Goal: Information Seeking & Learning: Learn about a topic

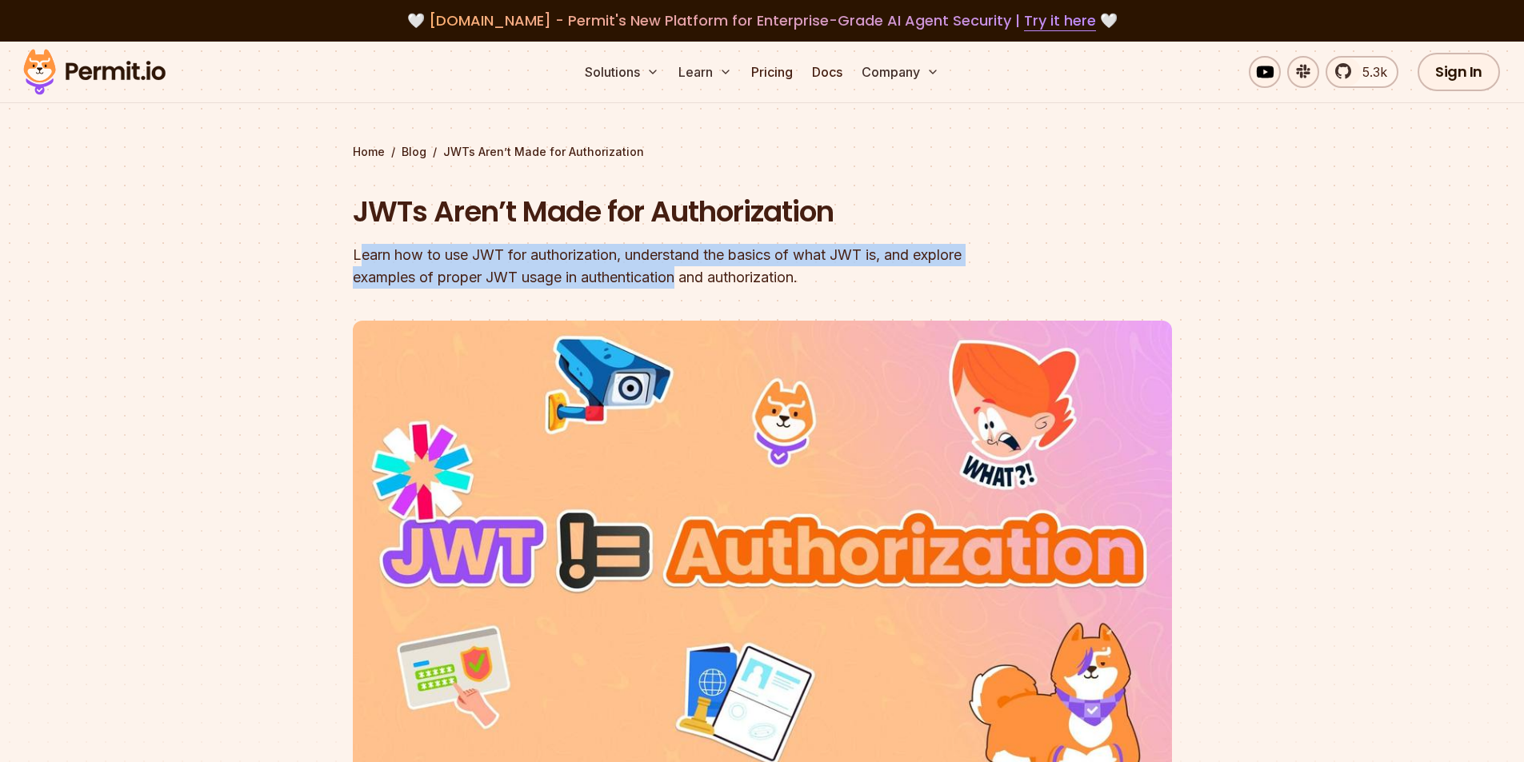
drag, startPoint x: 363, startPoint y: 246, endPoint x: 704, endPoint y: 286, distance: 343.2
click at [723, 286] on div "Learn how to use JWT for authorization, understand the basics of what JWT is, a…" at bounding box center [660, 266] width 614 height 45
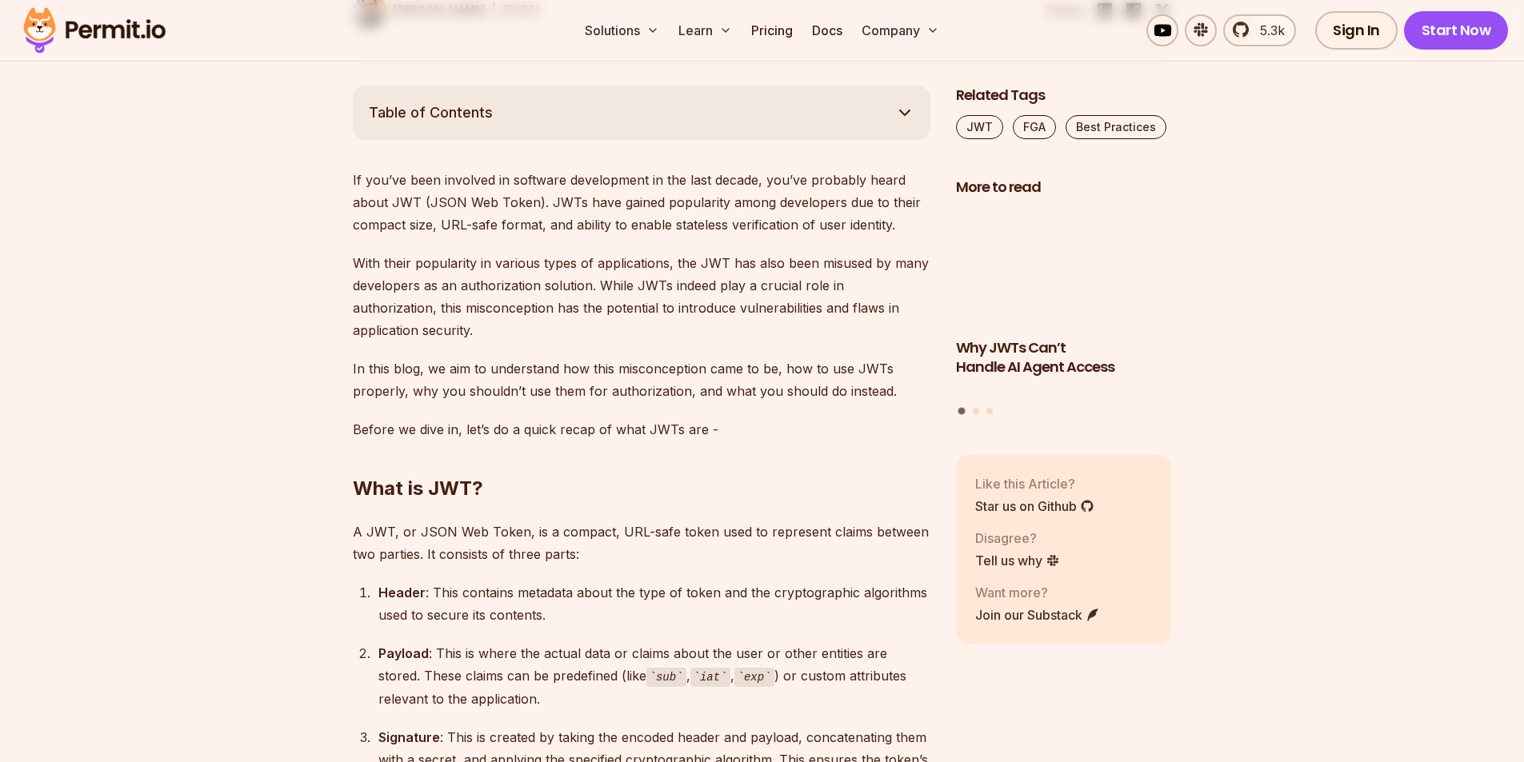
scroll to position [1120, 0]
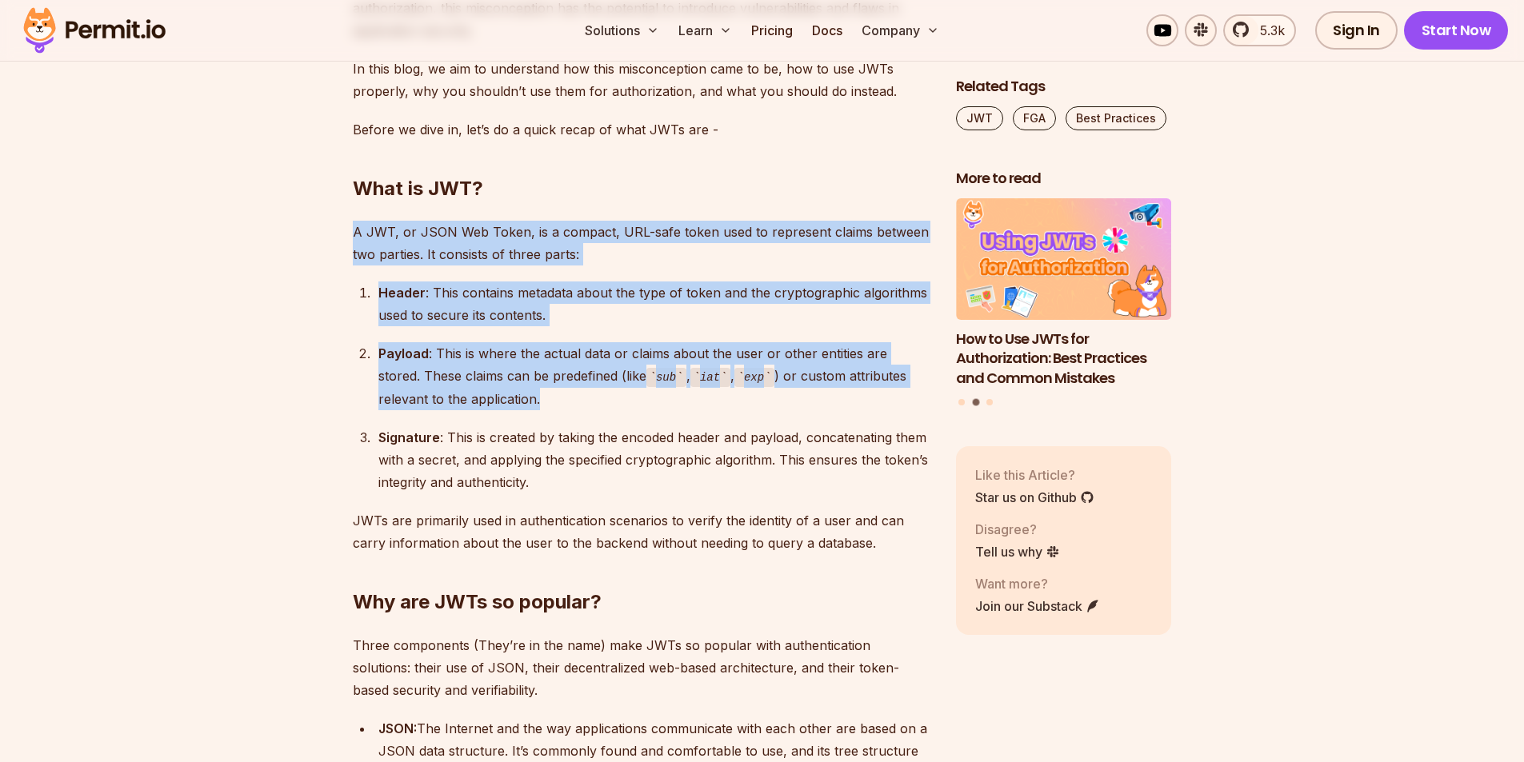
drag, startPoint x: 355, startPoint y: 229, endPoint x: 503, endPoint y: 403, distance: 228.8
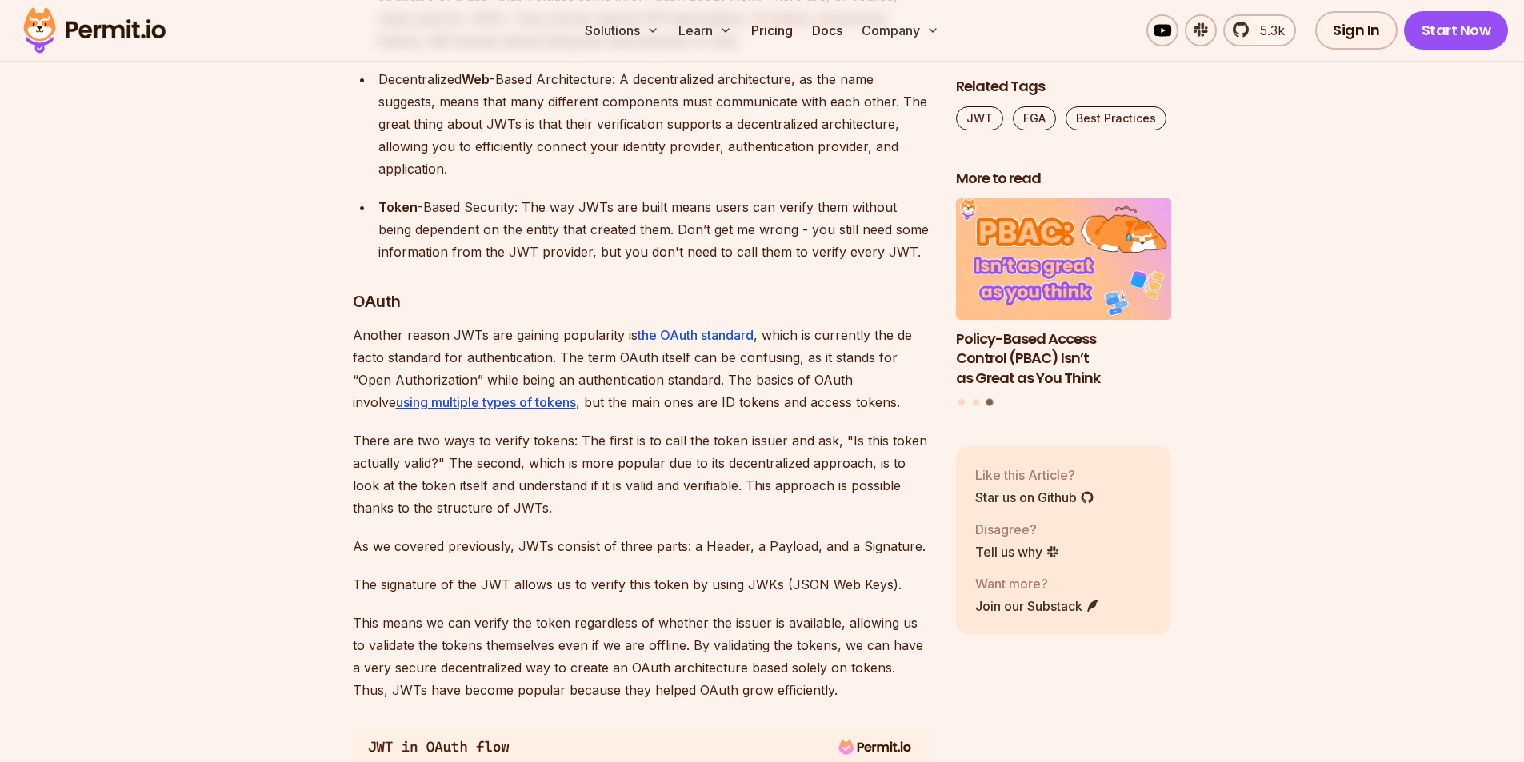
scroll to position [2000, 0]
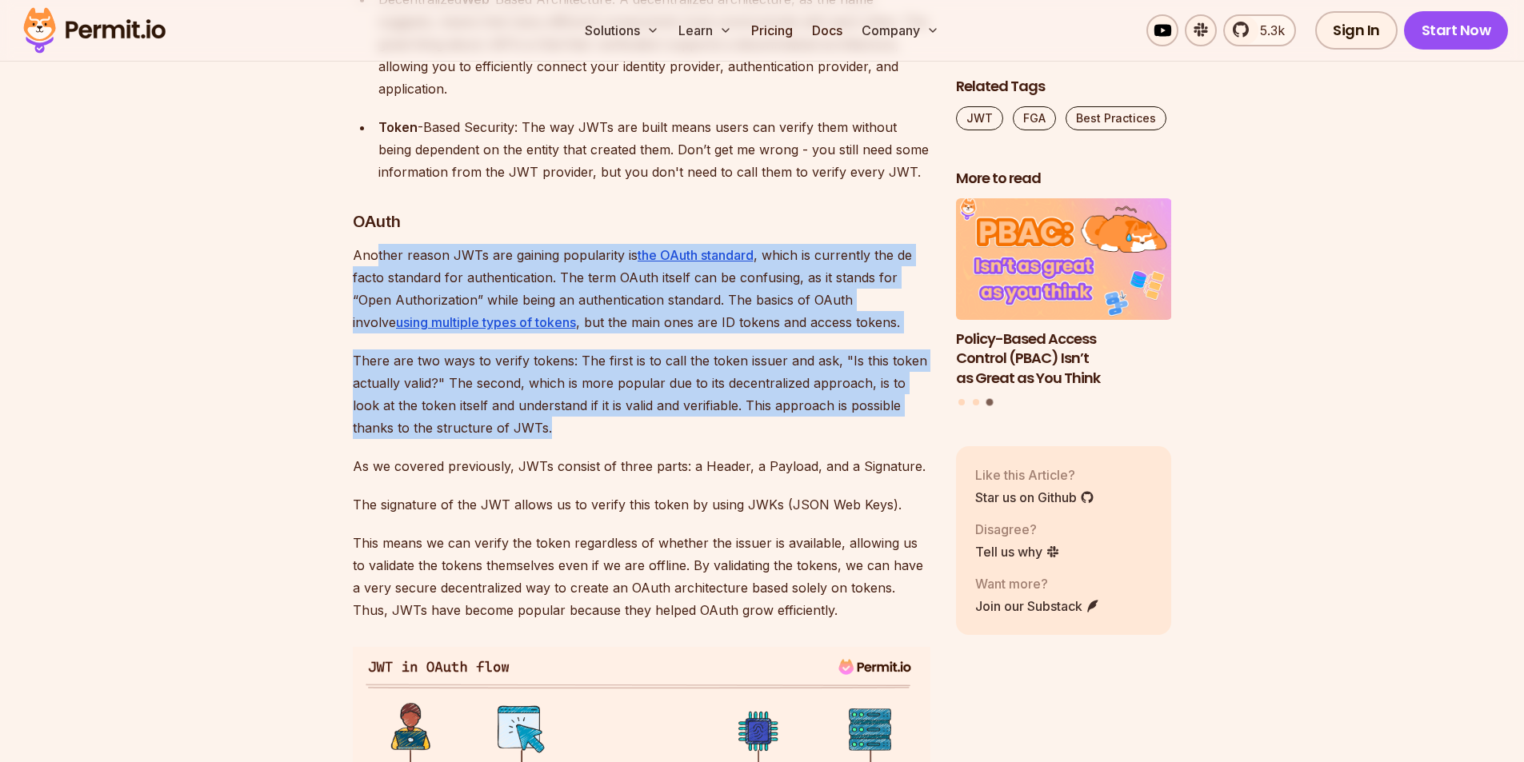
drag, startPoint x: 375, startPoint y: 261, endPoint x: 534, endPoint y: 425, distance: 228.6
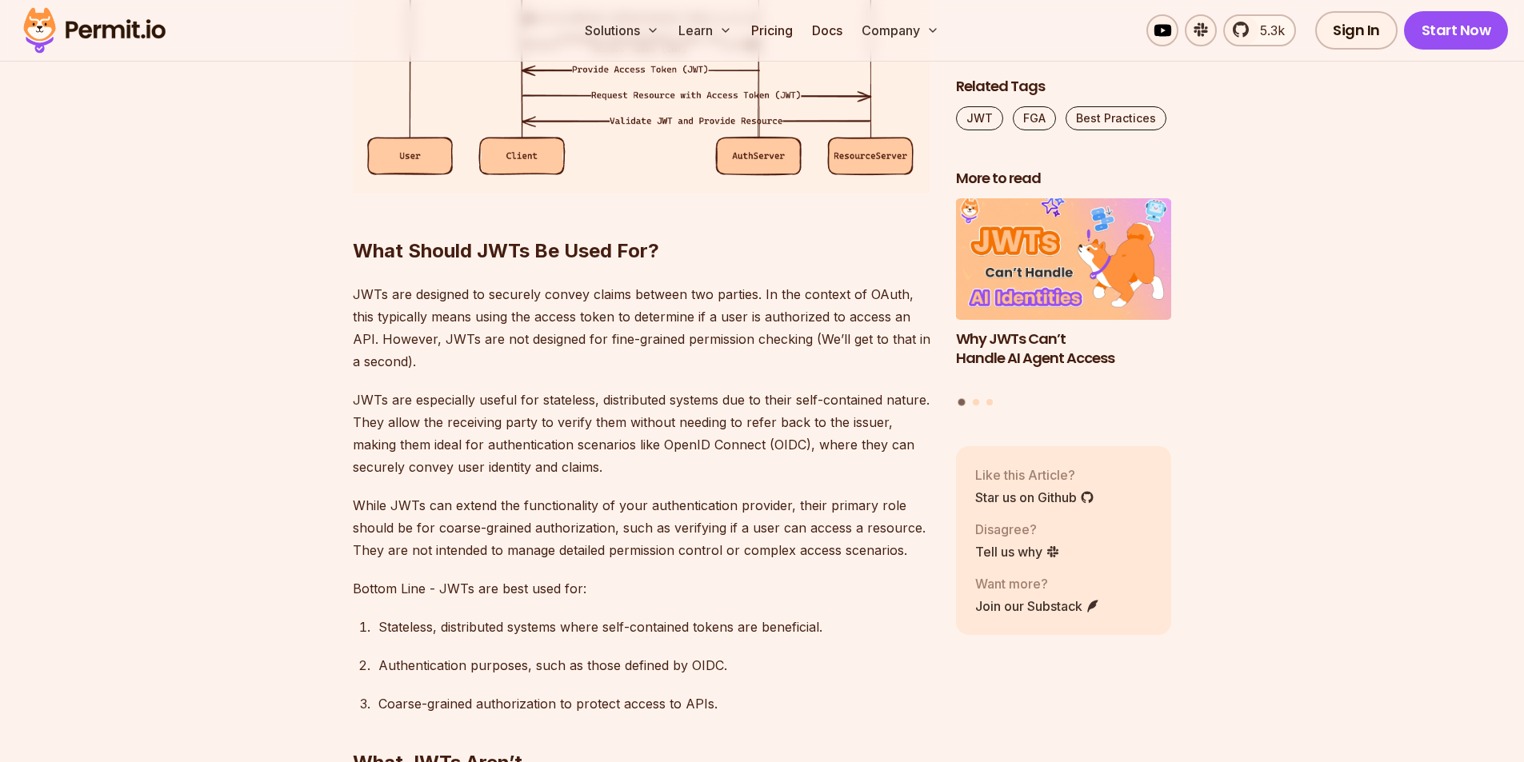
scroll to position [2880, 0]
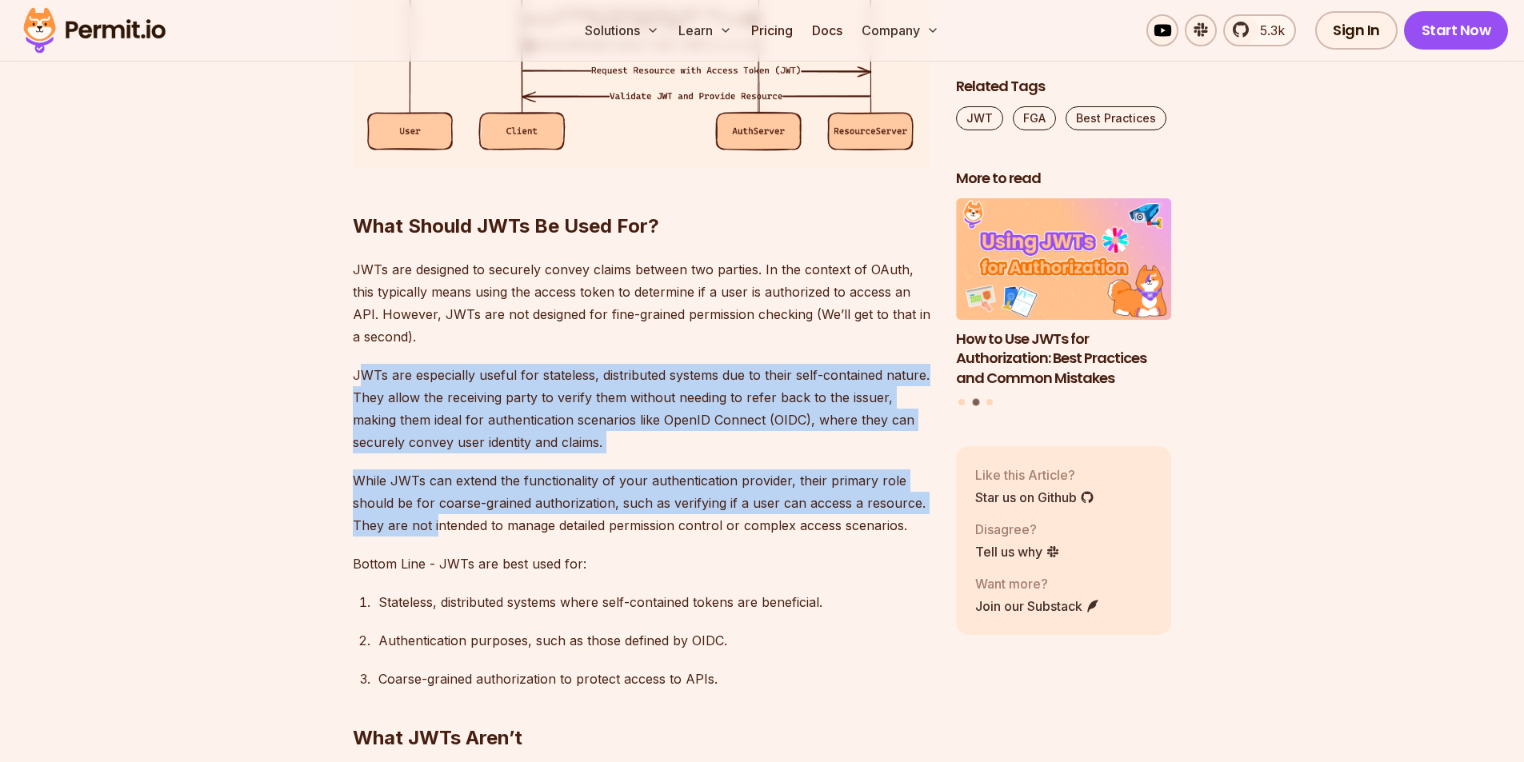
drag, startPoint x: 357, startPoint y: 371, endPoint x: 436, endPoint y: 519, distance: 167.9
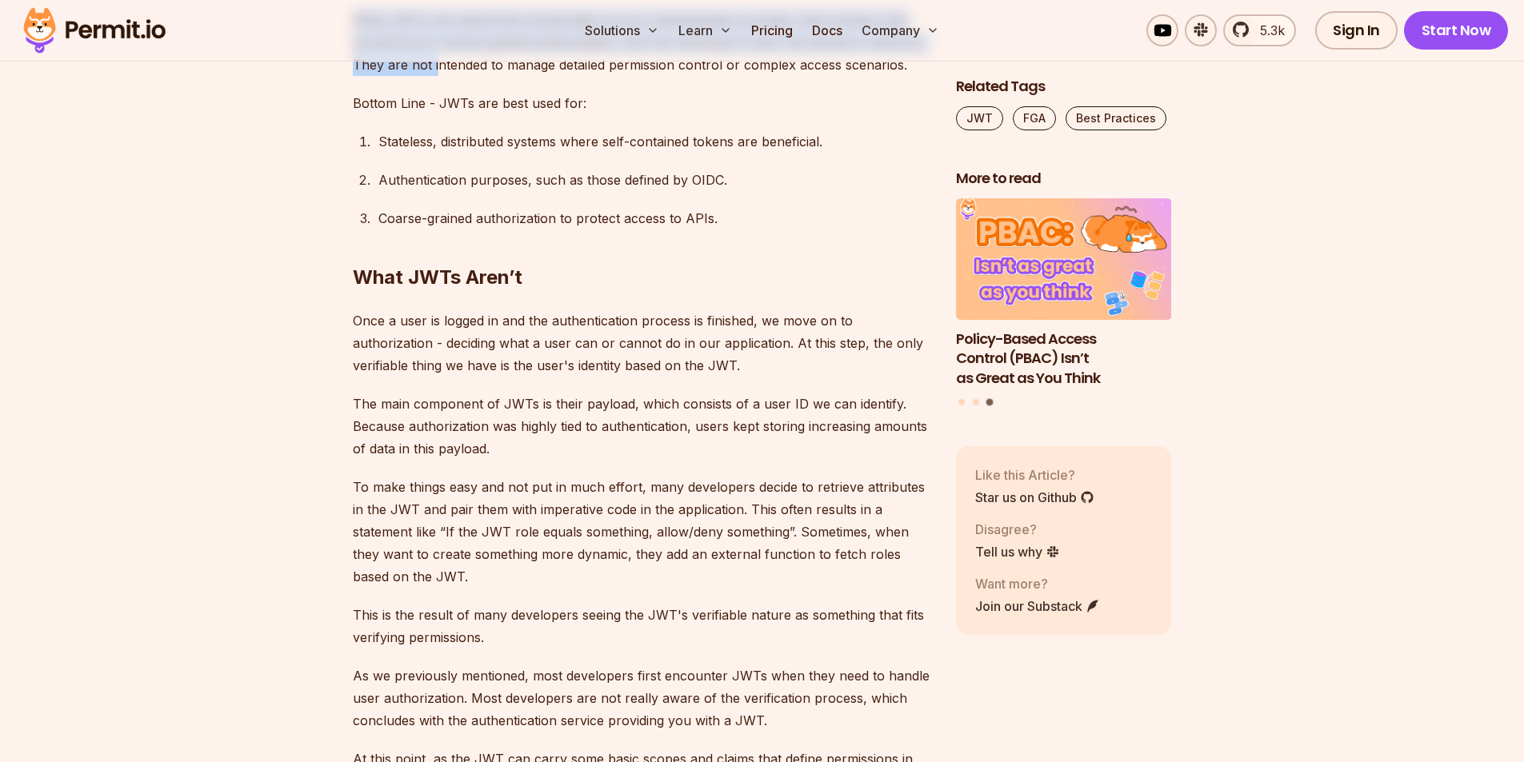
scroll to position [3360, 0]
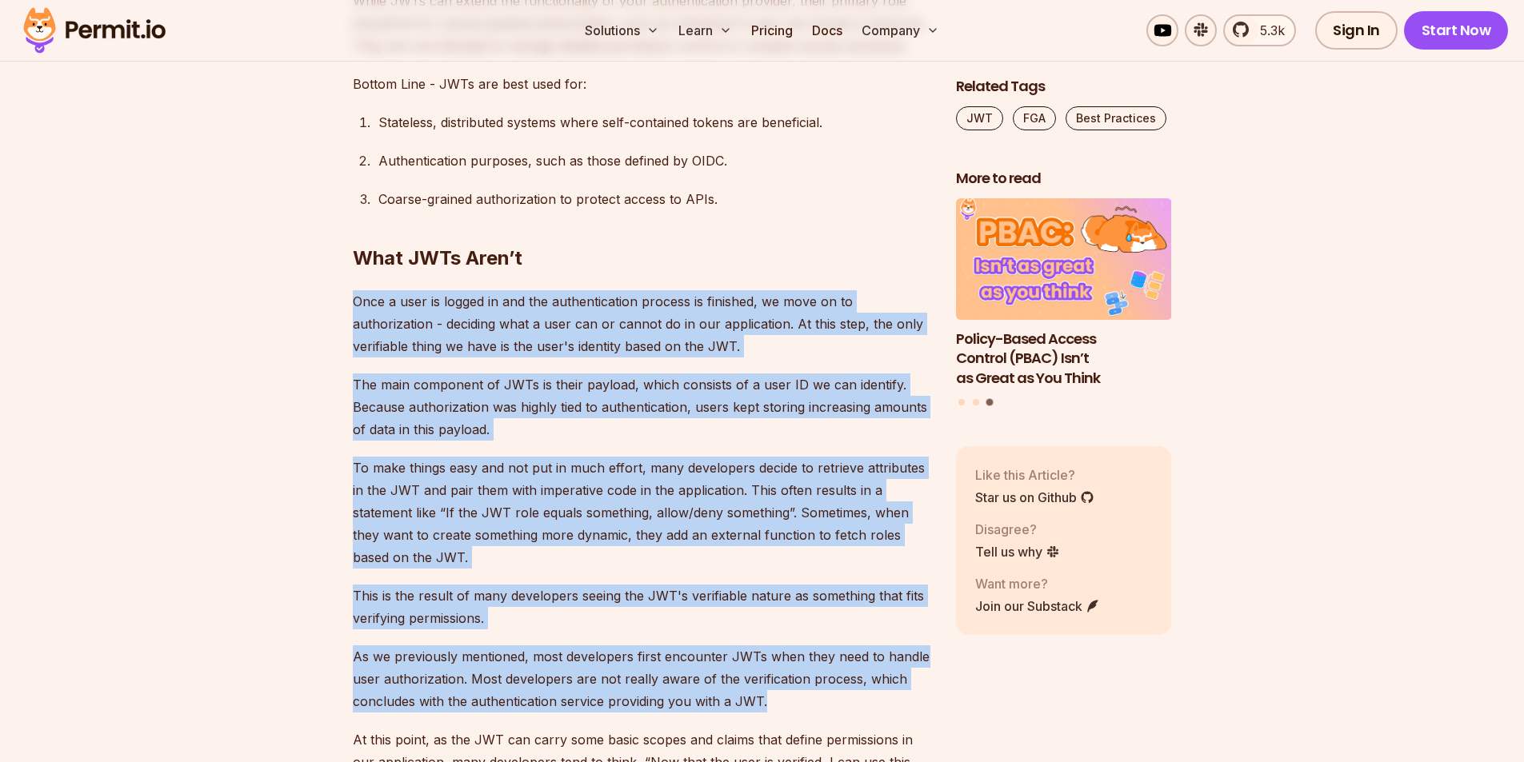
drag, startPoint x: 354, startPoint y: 302, endPoint x: 806, endPoint y: 694, distance: 598.4
click at [806, 694] on div "If you’ve been involved in software development in the last decade, you’ve prob…" at bounding box center [642, 460] width 578 height 5663
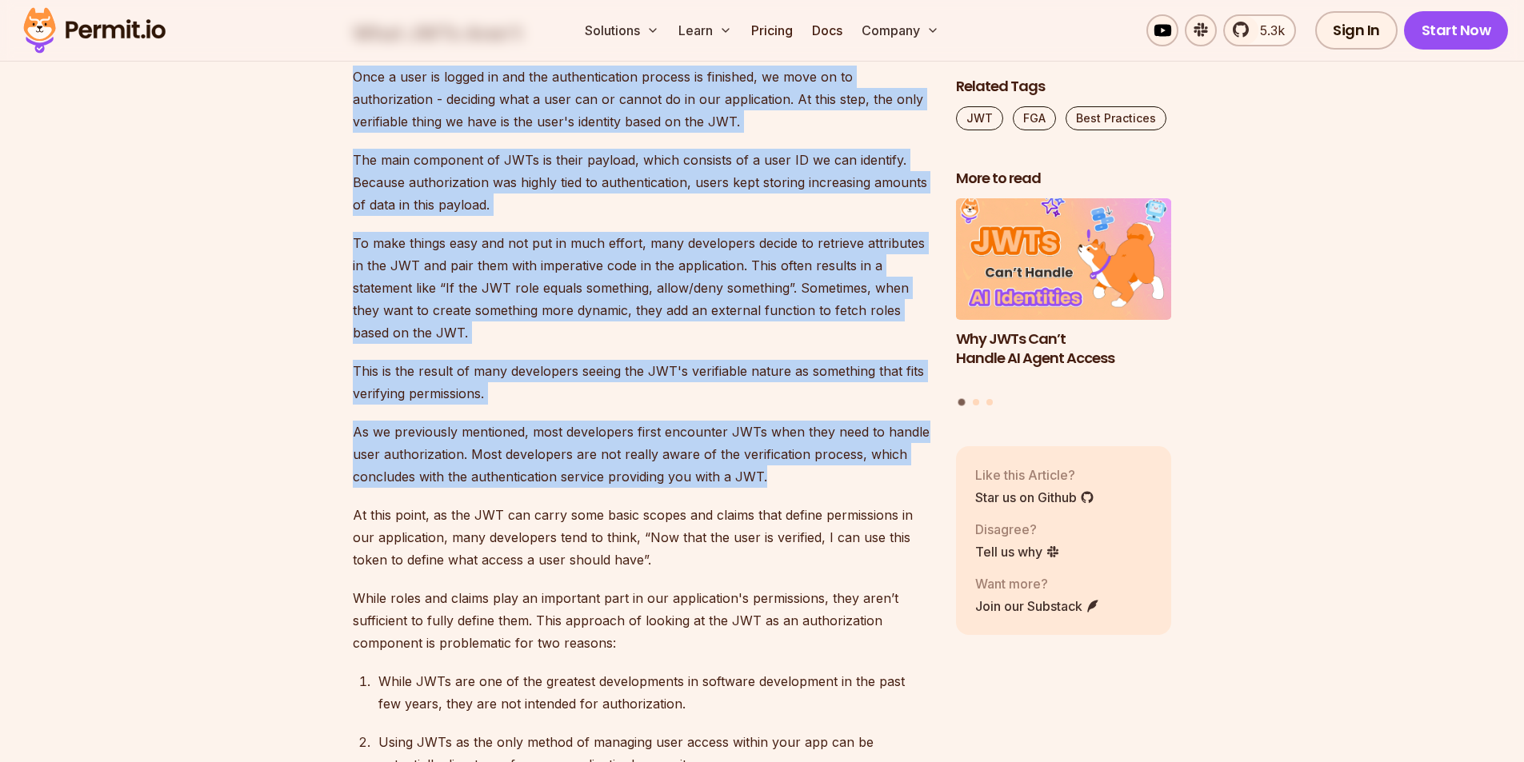
scroll to position [3600, 0]
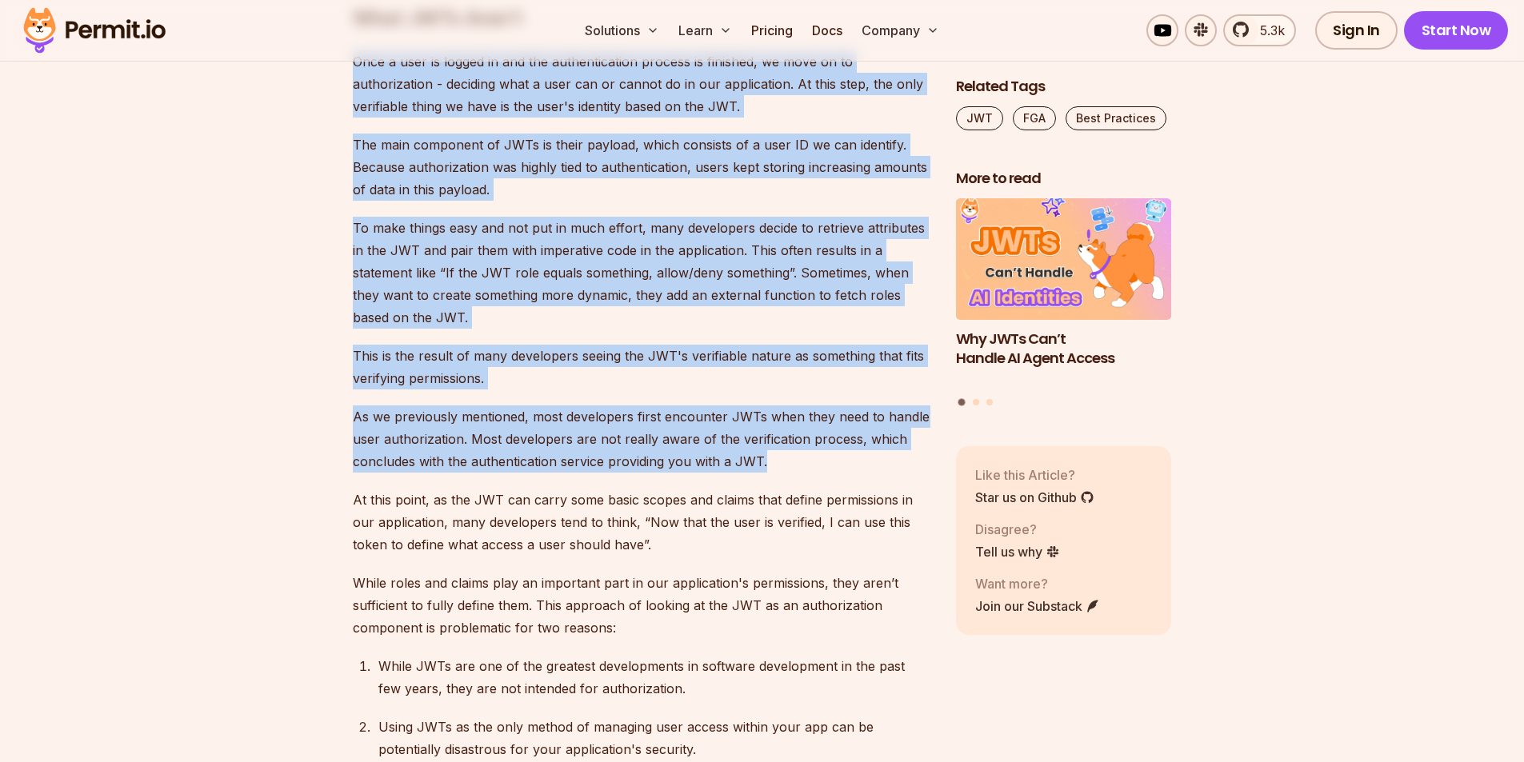
click at [363, 416] on p "As we previously mentioned, most developers first encounter JWTs when they need…" at bounding box center [642, 439] width 578 height 67
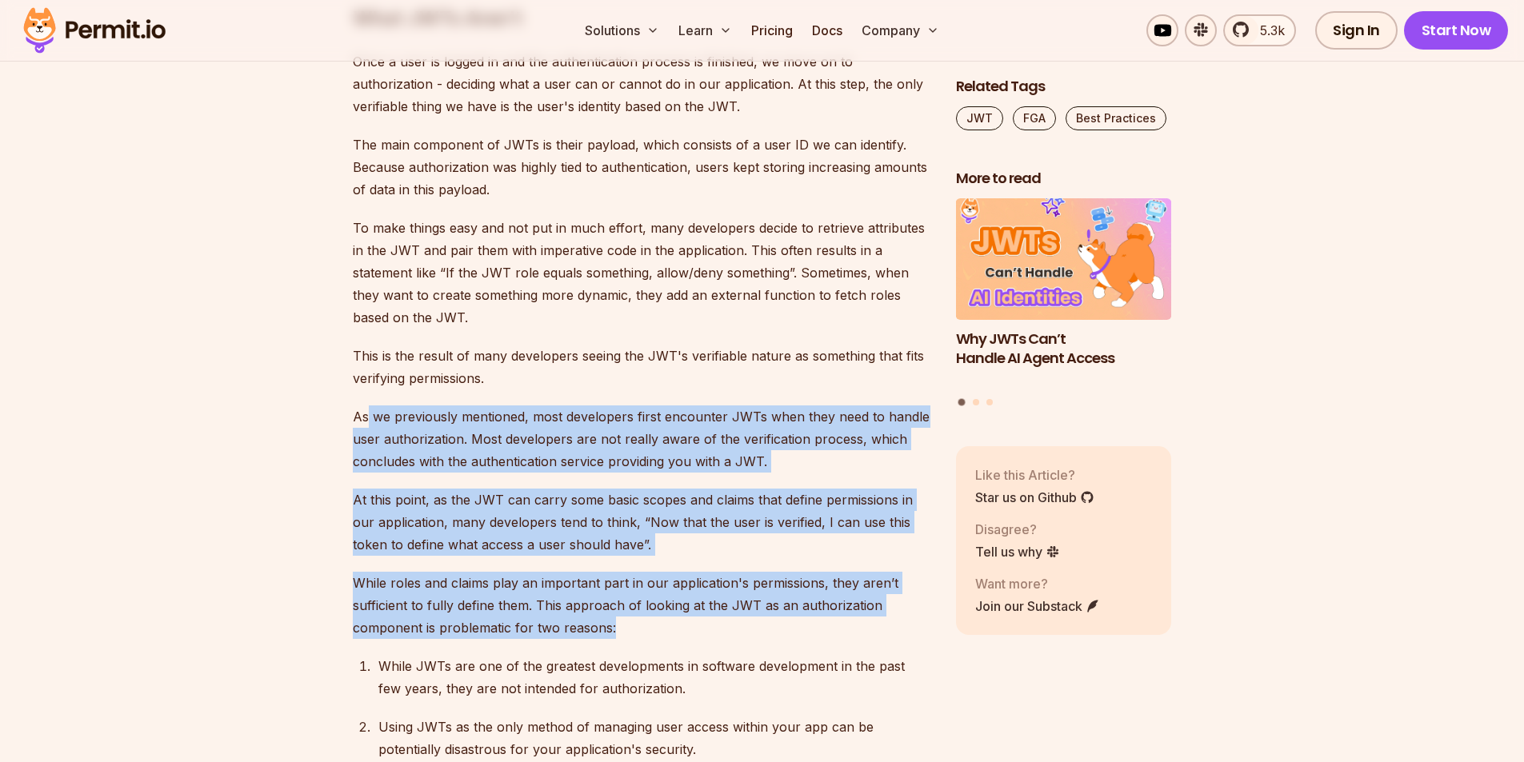
drag, startPoint x: 497, startPoint y: 400, endPoint x: 655, endPoint y: 633, distance: 281.6
click at [655, 633] on div "If you’ve been involved in software development in the last decade, you’ve prob…" at bounding box center [642, 220] width 578 height 5663
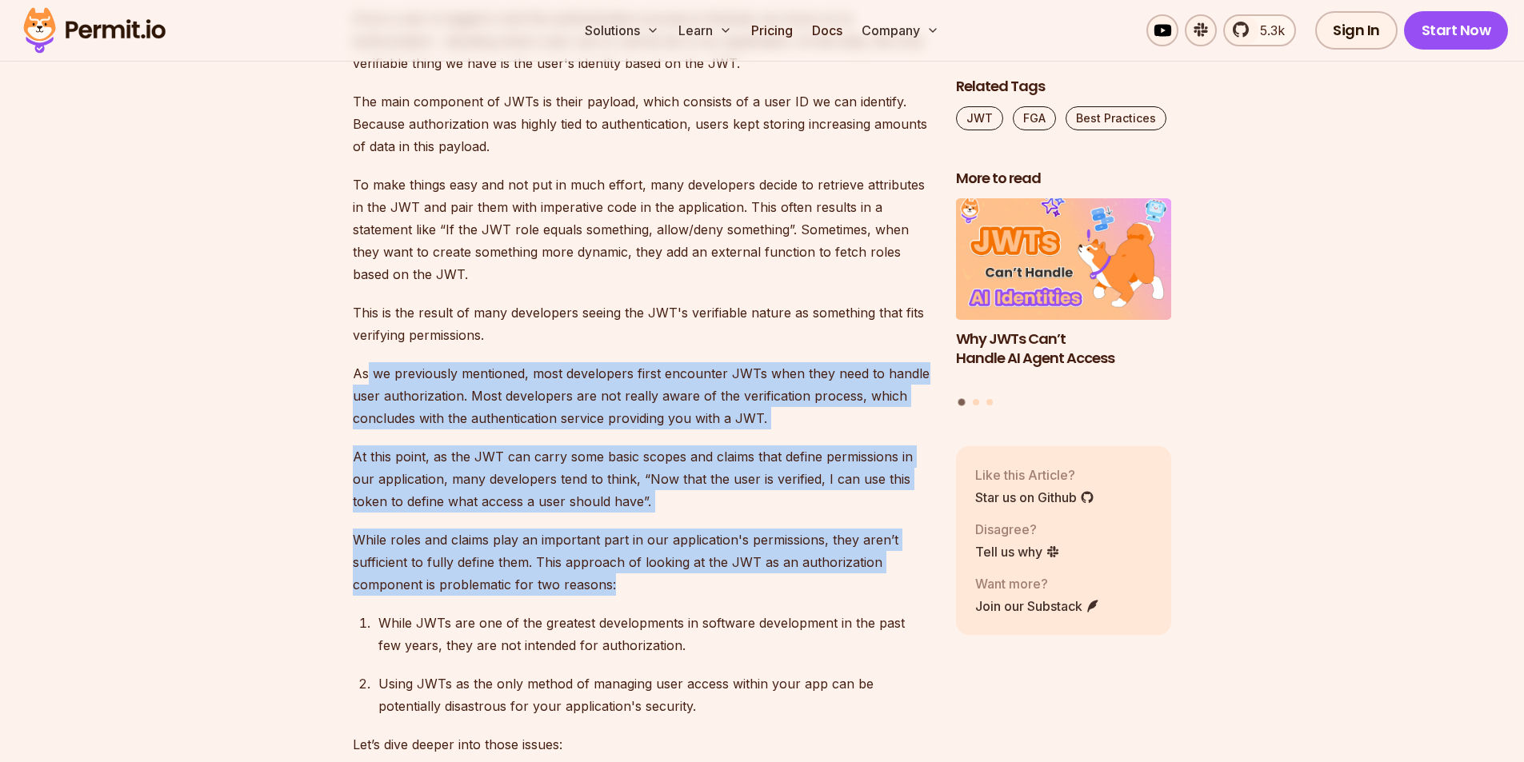
scroll to position [3840, 0]
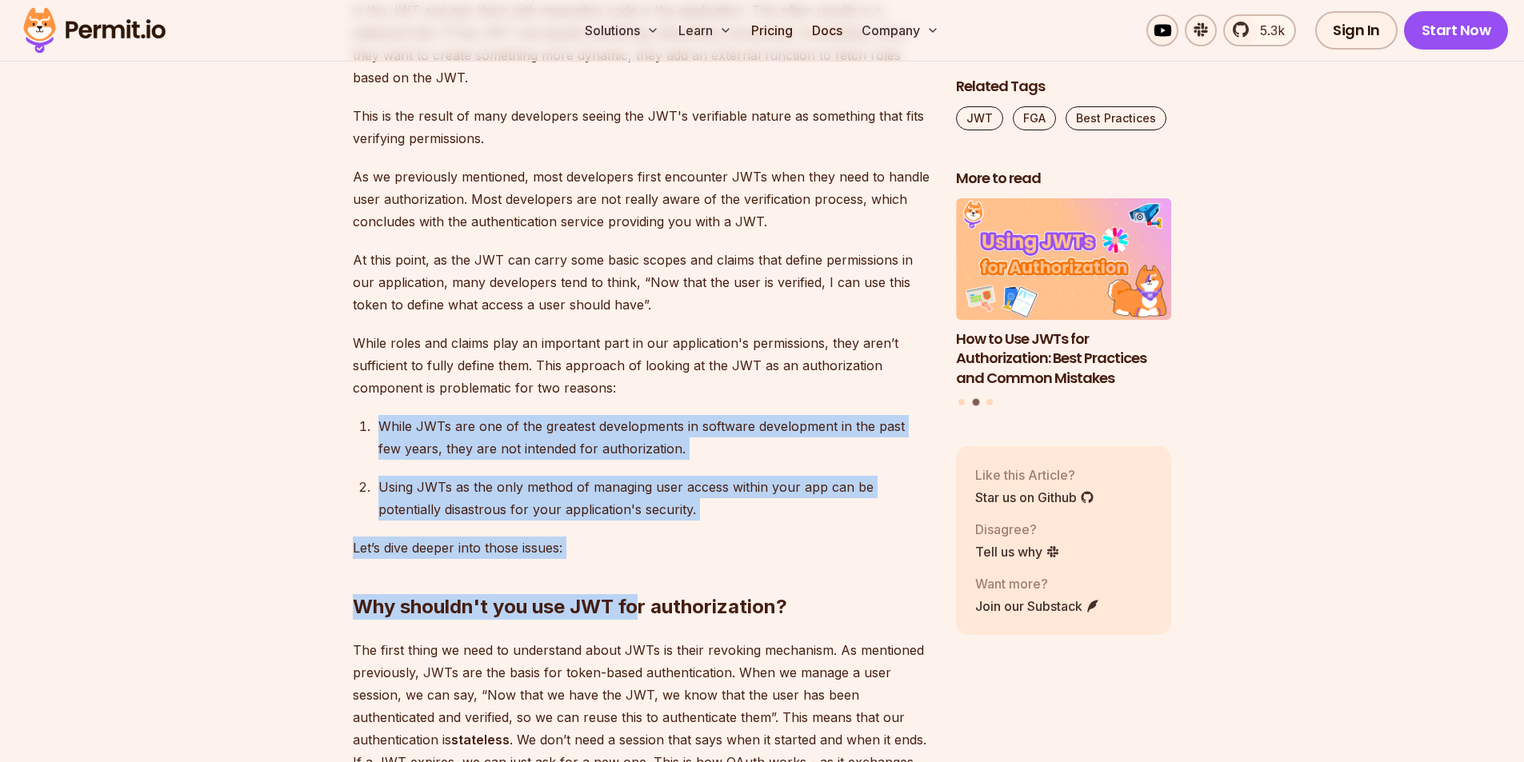
drag, startPoint x: 375, startPoint y: 418, endPoint x: 638, endPoint y: 544, distance: 292.0
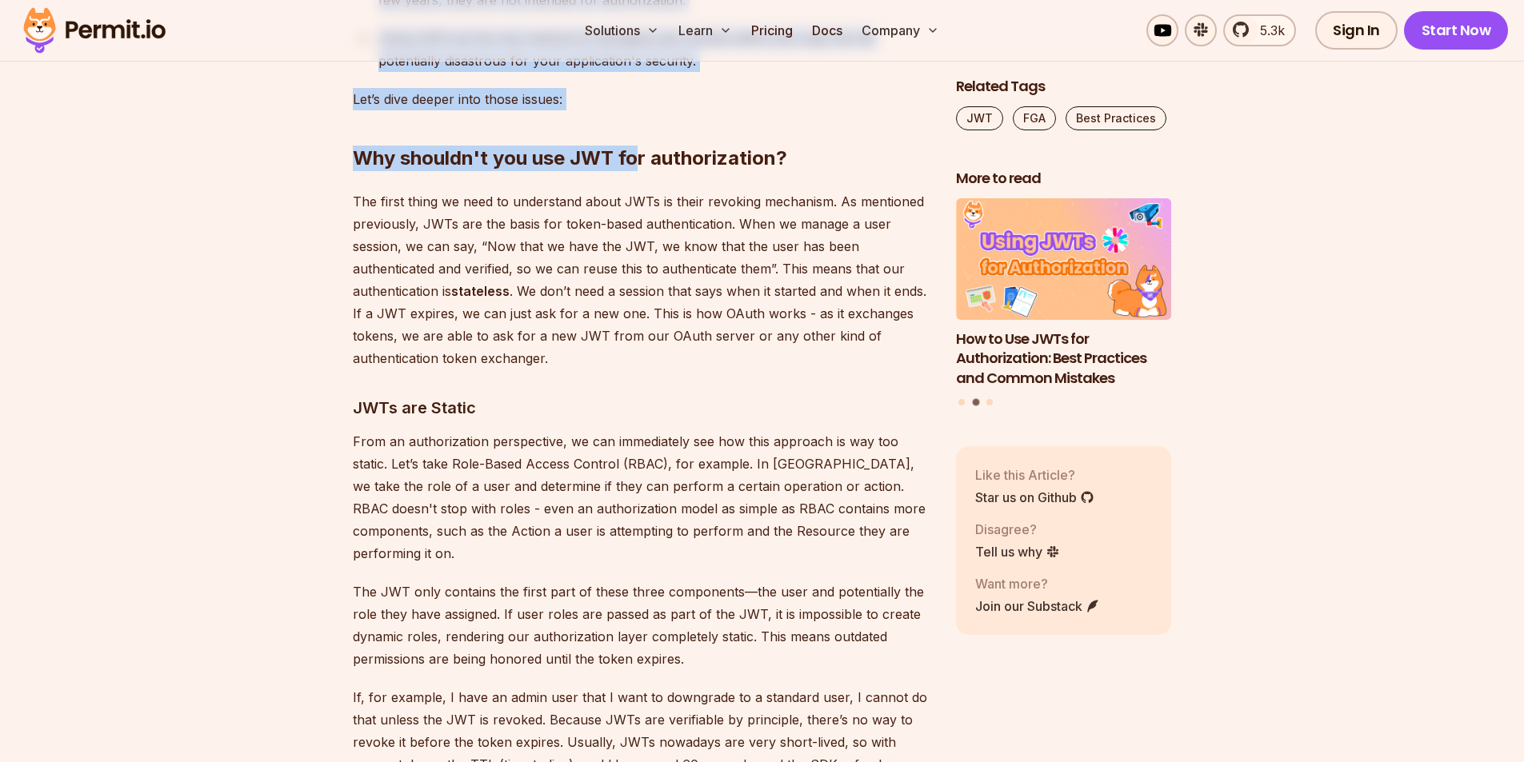
scroll to position [4320, 0]
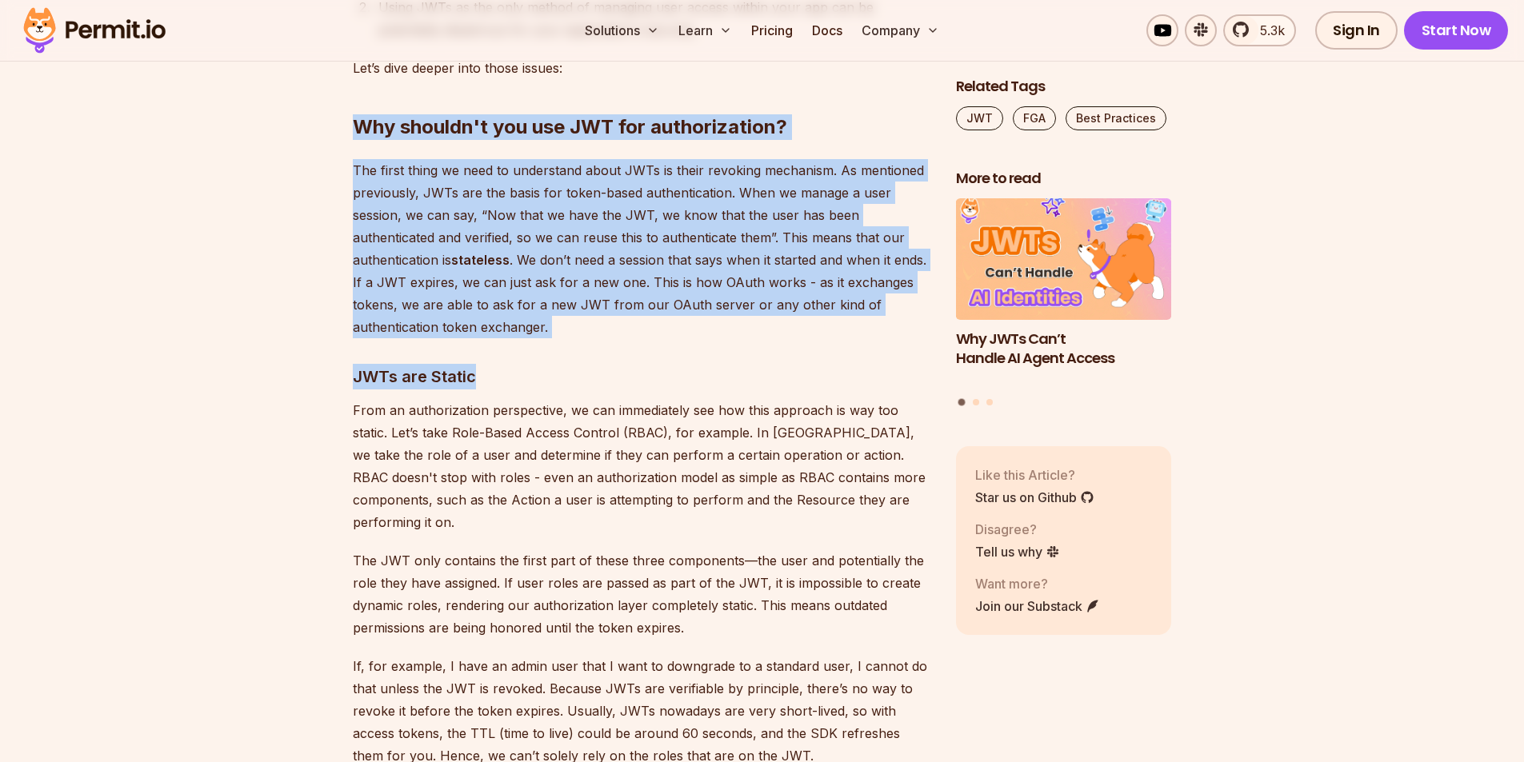
drag, startPoint x: 344, startPoint y: 123, endPoint x: 608, endPoint y: 366, distance: 358.4
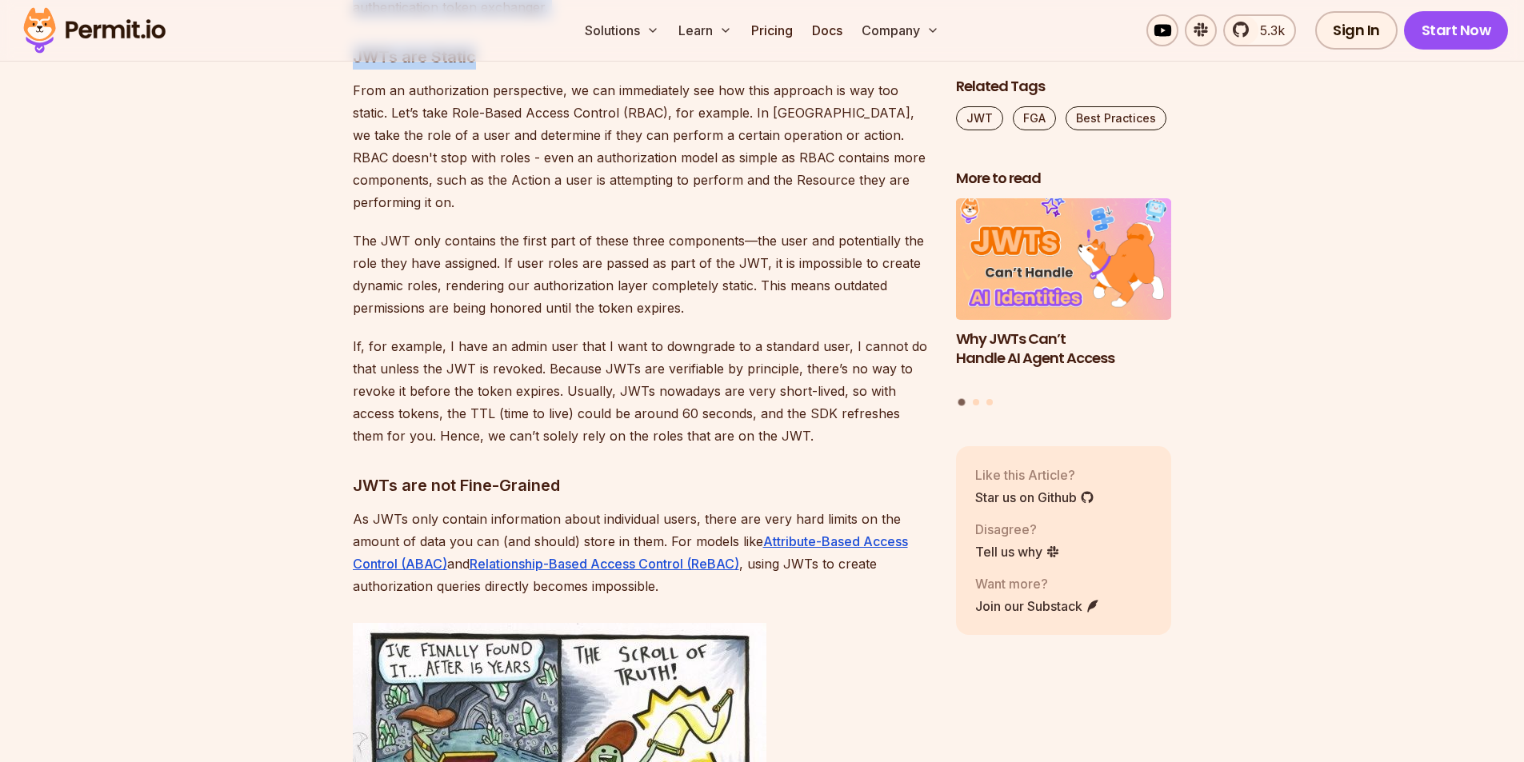
scroll to position [4560, 0]
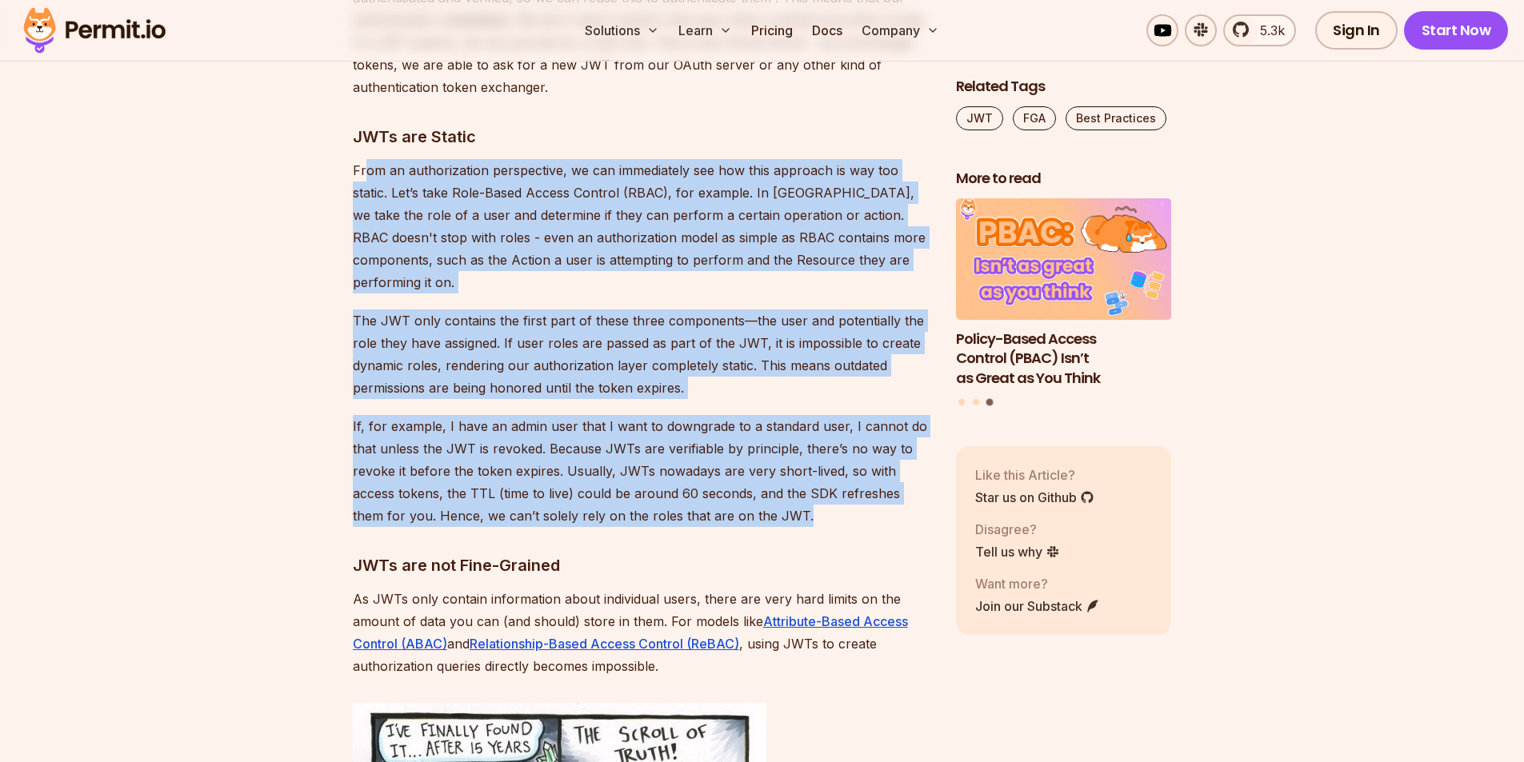
drag, startPoint x: 366, startPoint y: 177, endPoint x: 849, endPoint y: 494, distance: 577.8
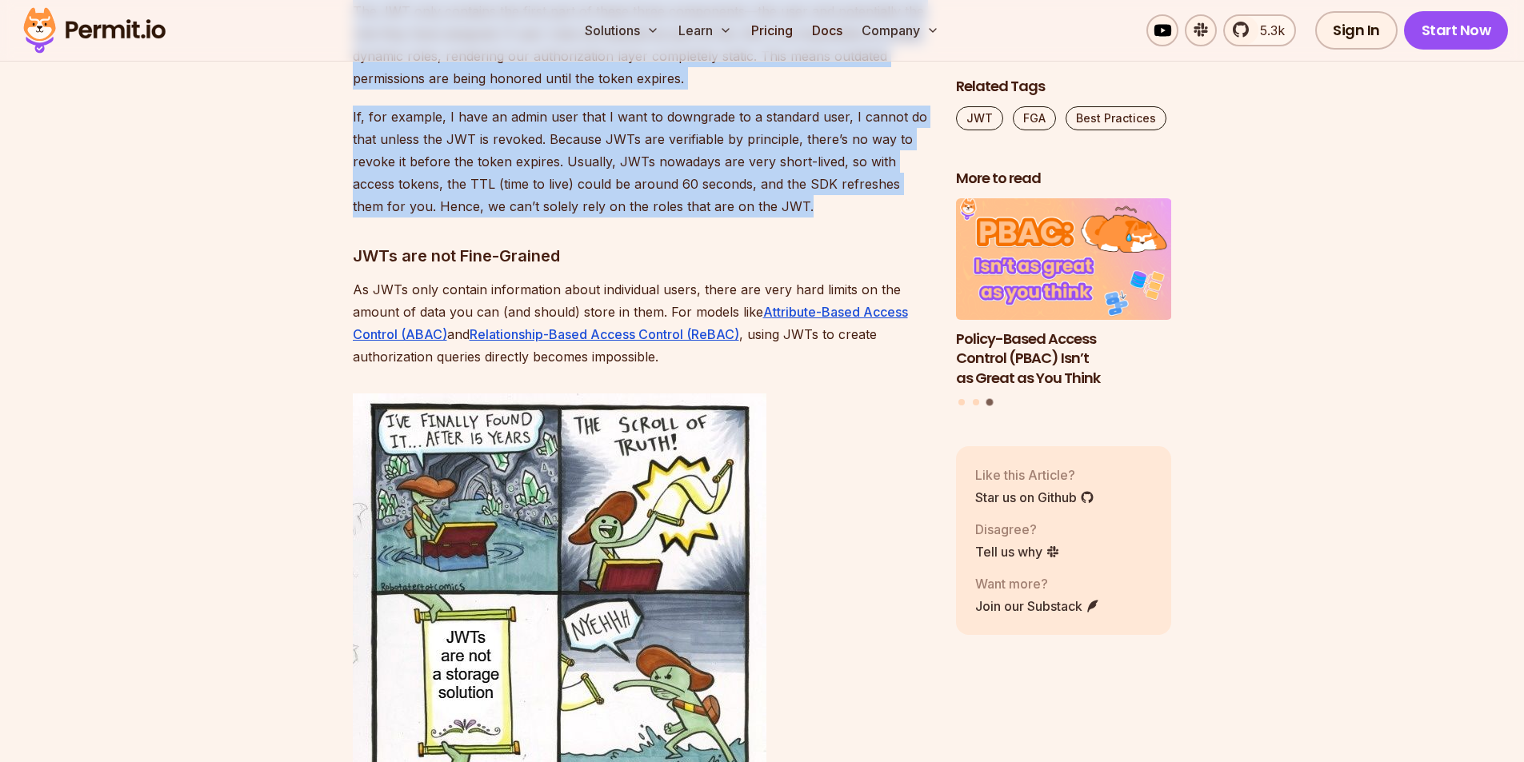
scroll to position [4880, 0]
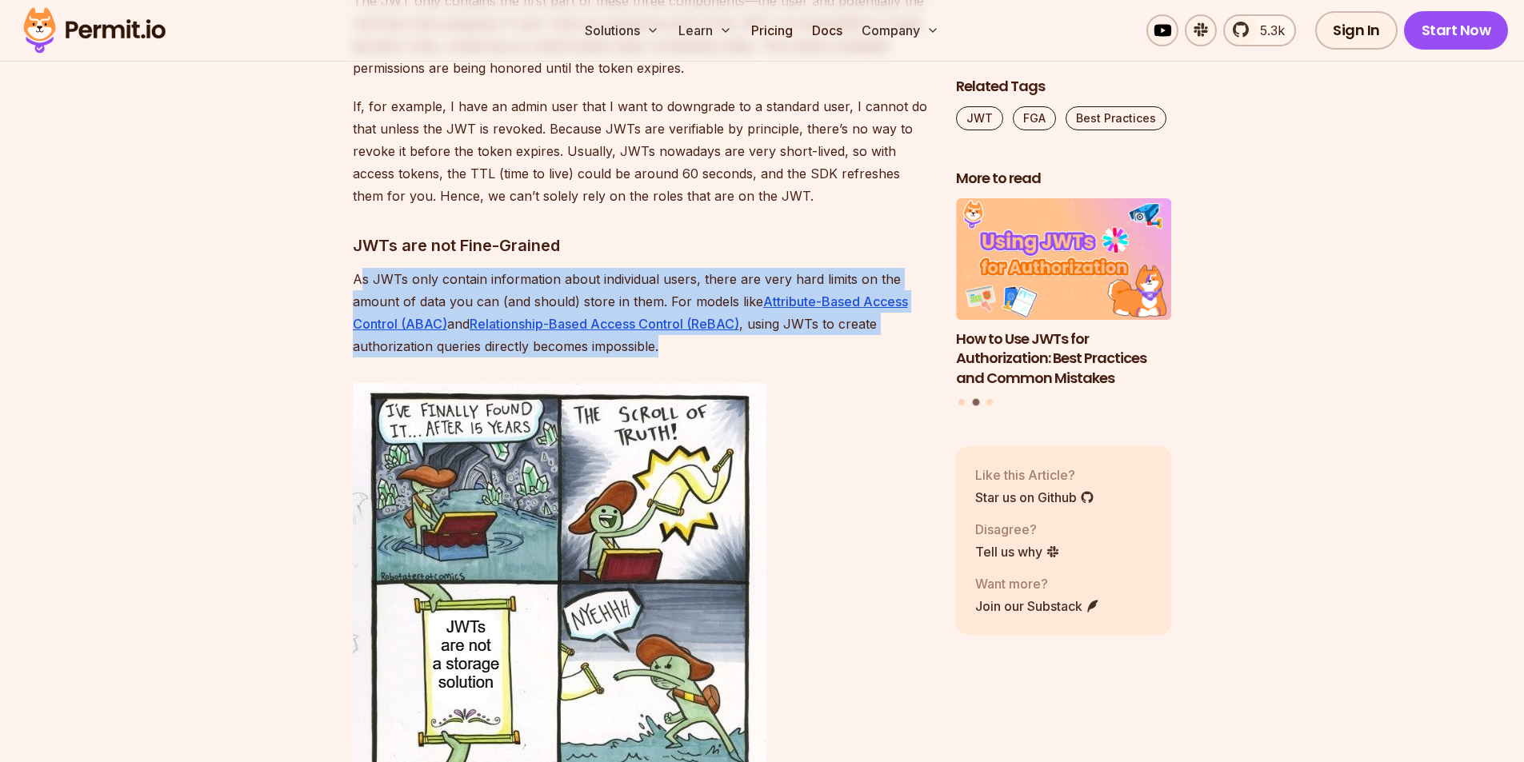
drag, startPoint x: 359, startPoint y: 258, endPoint x: 706, endPoint y: 322, distance: 352.3
click at [706, 322] on p "As JWTs only contain information about individual users, there are very hard li…" at bounding box center [642, 313] width 578 height 90
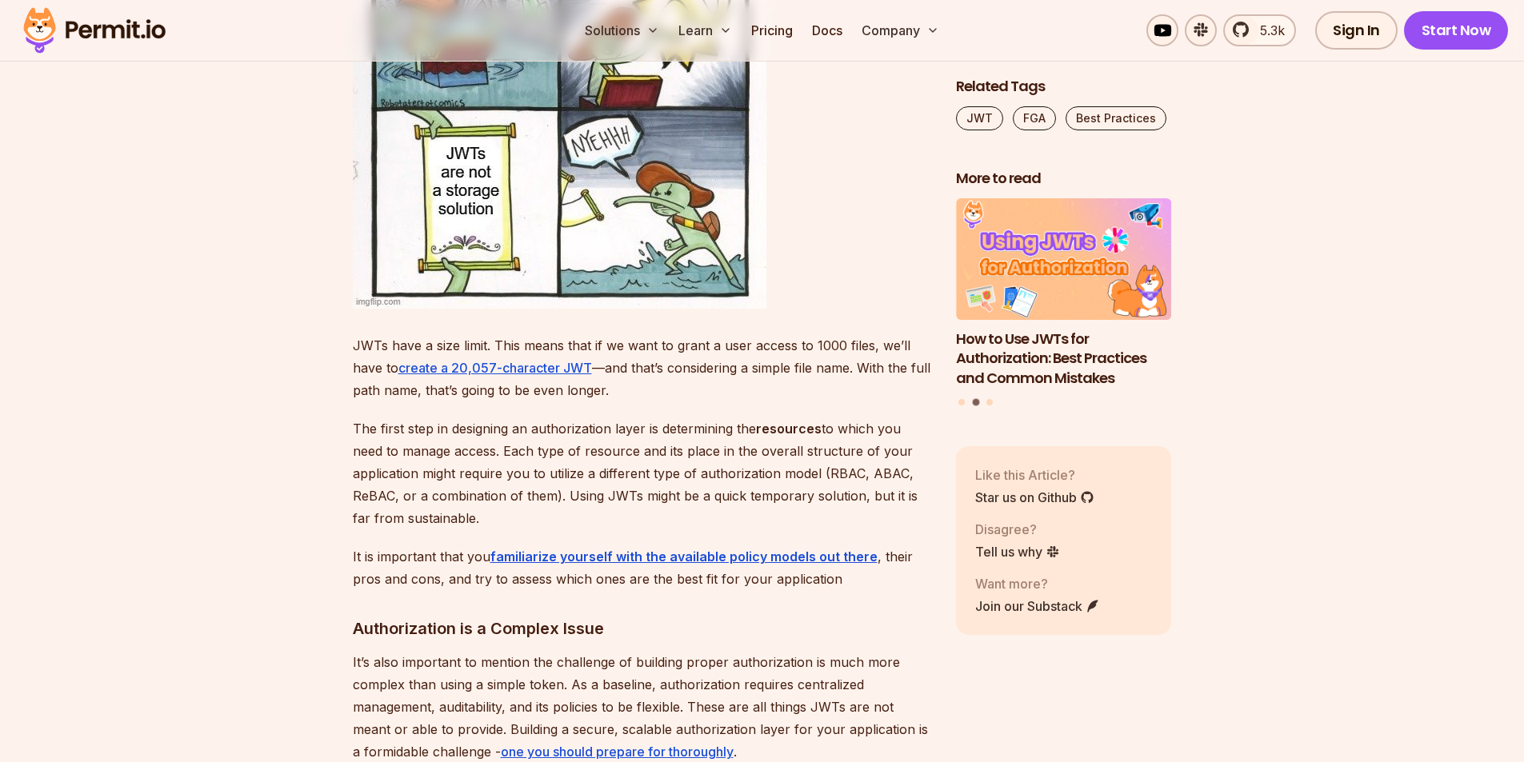
scroll to position [5360, 0]
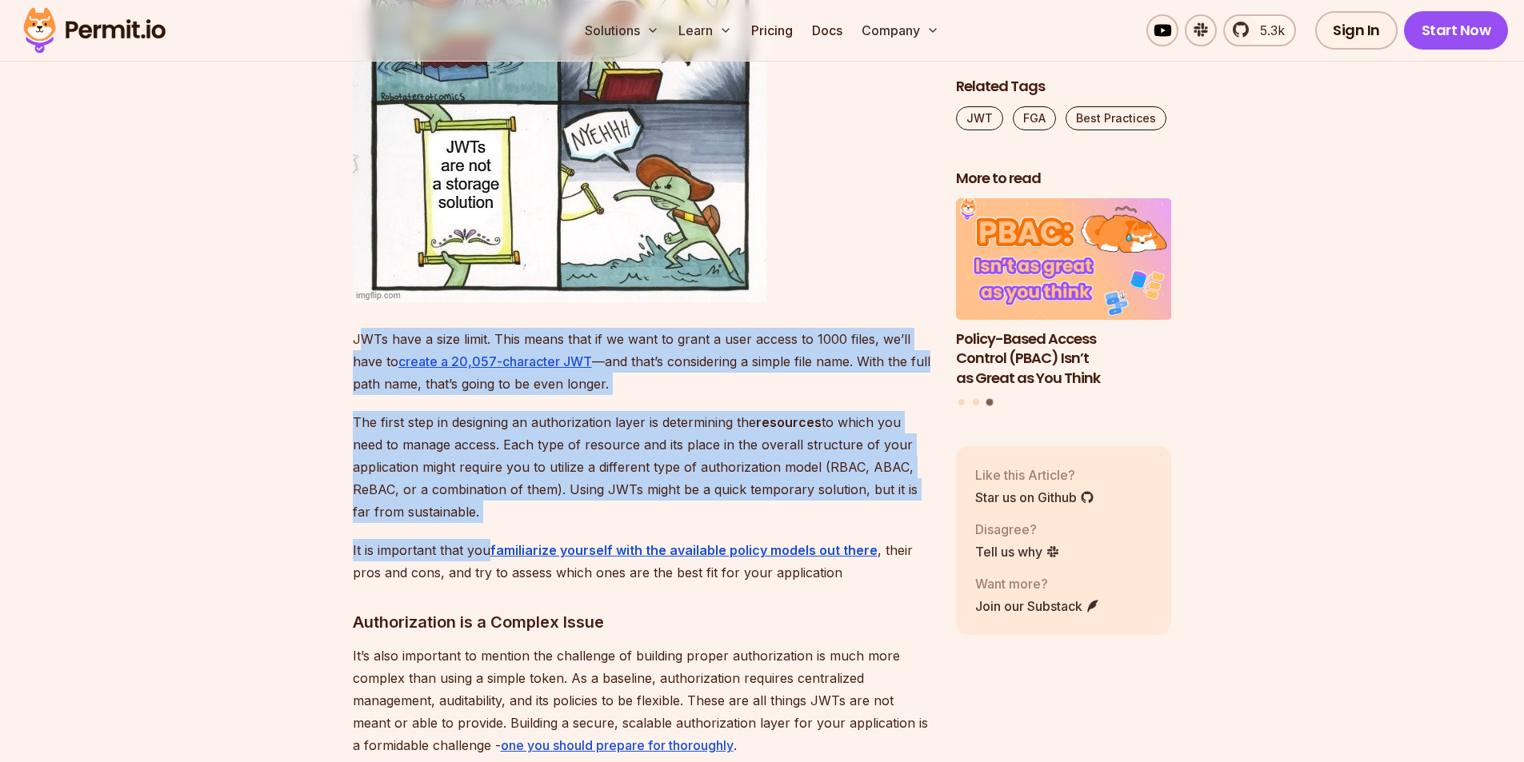
drag, startPoint x: 363, startPoint y: 318, endPoint x: 486, endPoint y: 527, distance: 242.7
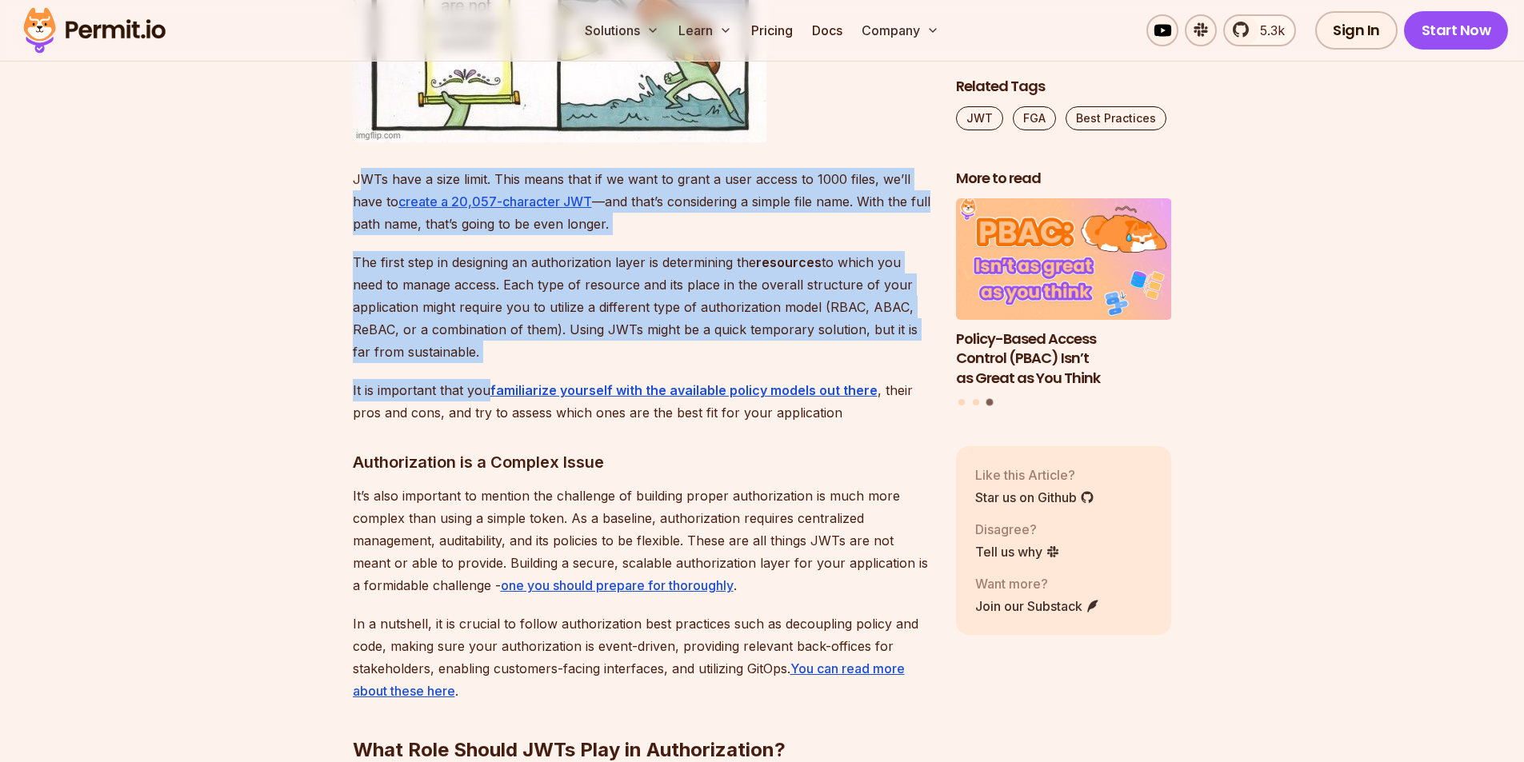
scroll to position [5600, 0]
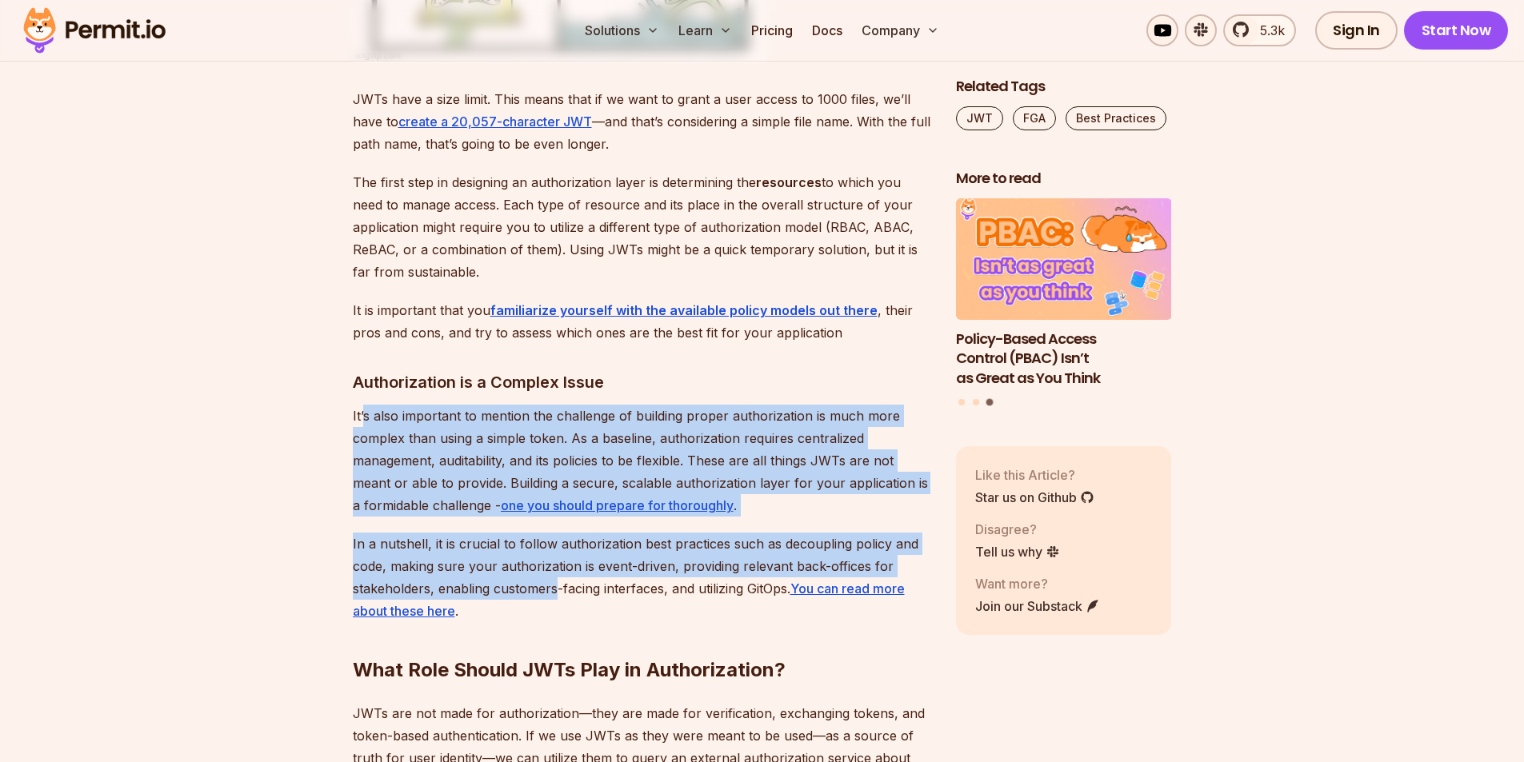
drag, startPoint x: 362, startPoint y: 394, endPoint x: 554, endPoint y: 562, distance: 255.1
click at [554, 562] on p "In a nutshell, it is crucial to follow authorization best practices such as dec…" at bounding box center [642, 578] width 578 height 90
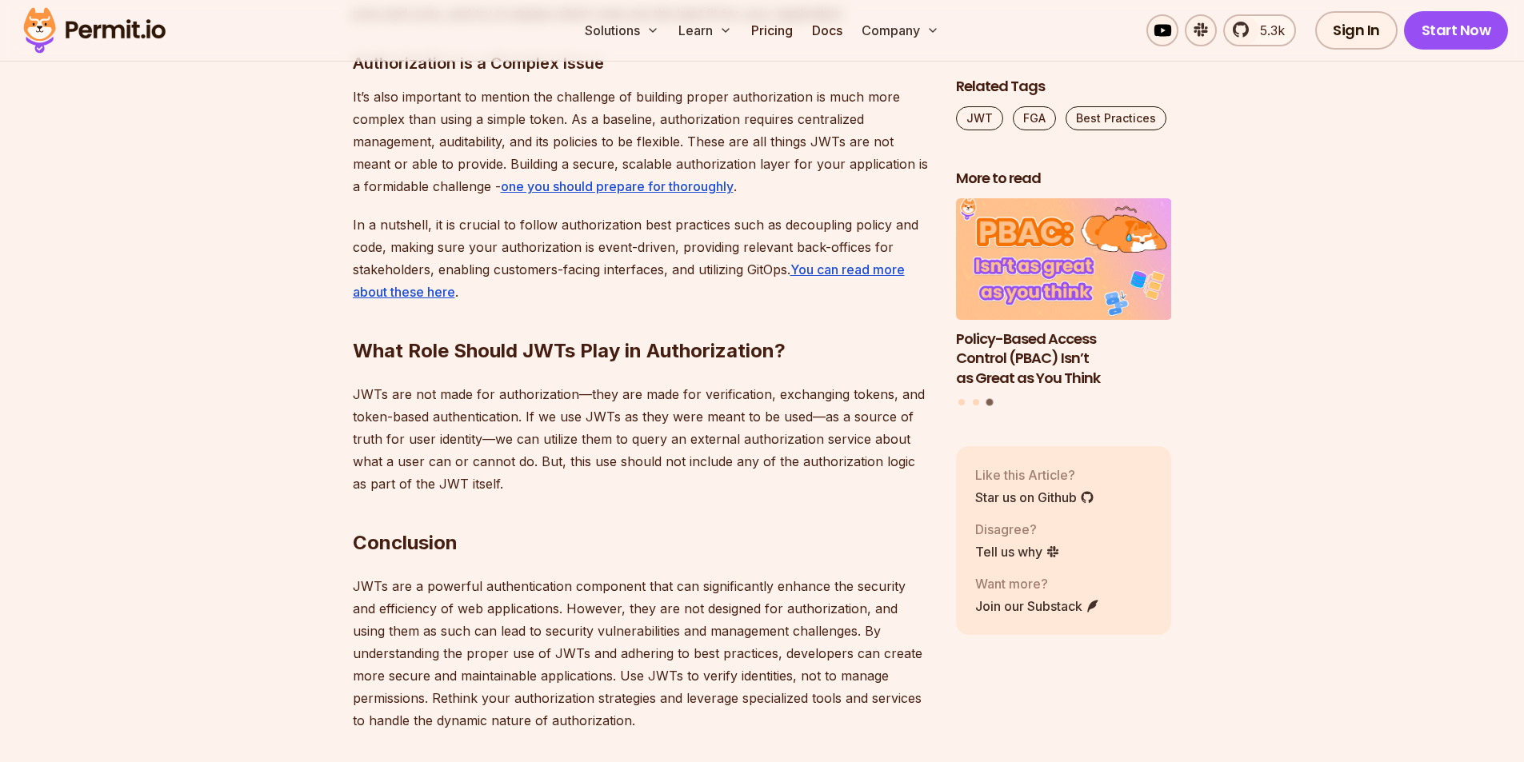
scroll to position [5920, 0]
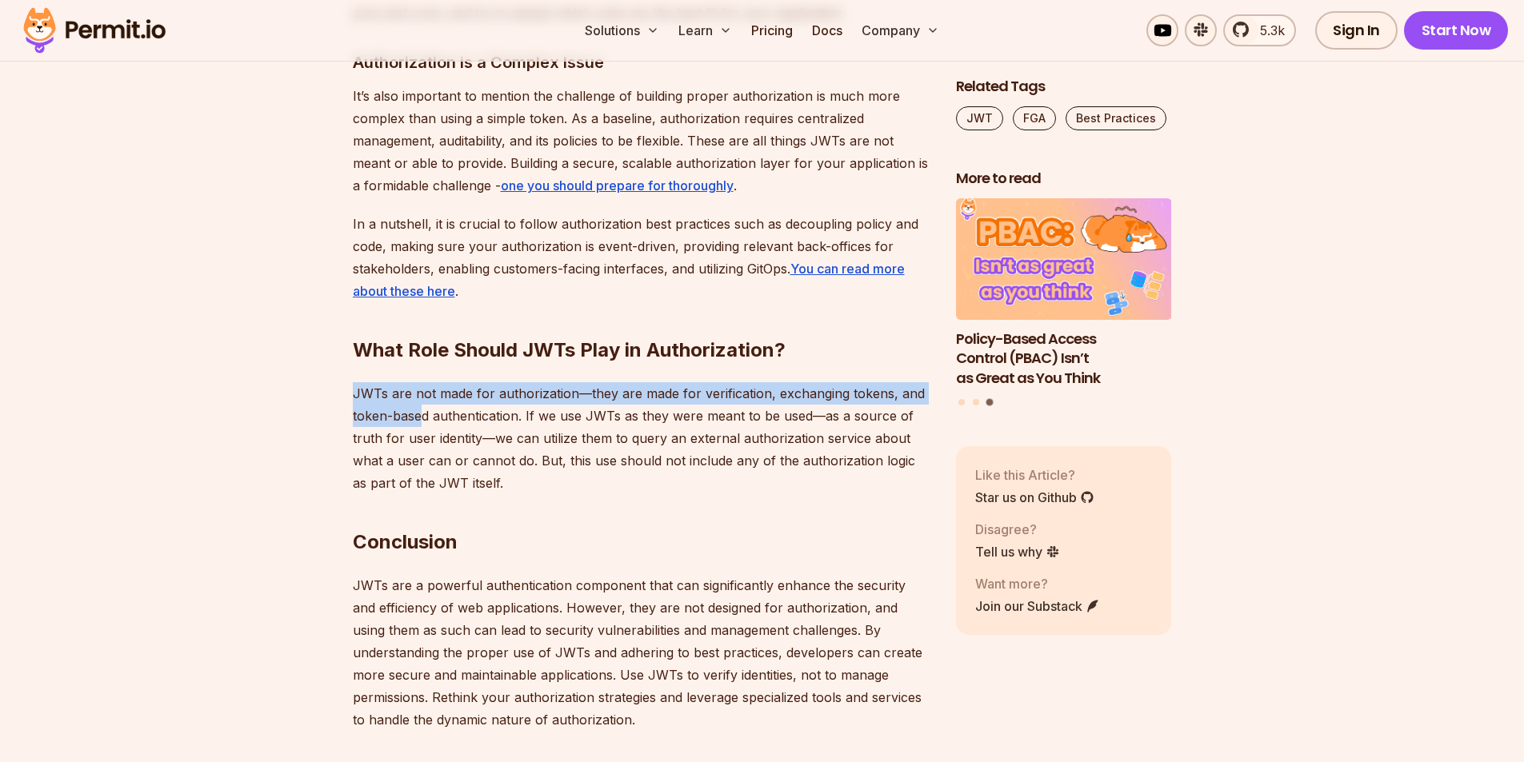
drag, startPoint x: 350, startPoint y: 367, endPoint x: 423, endPoint y: 394, distance: 77.7
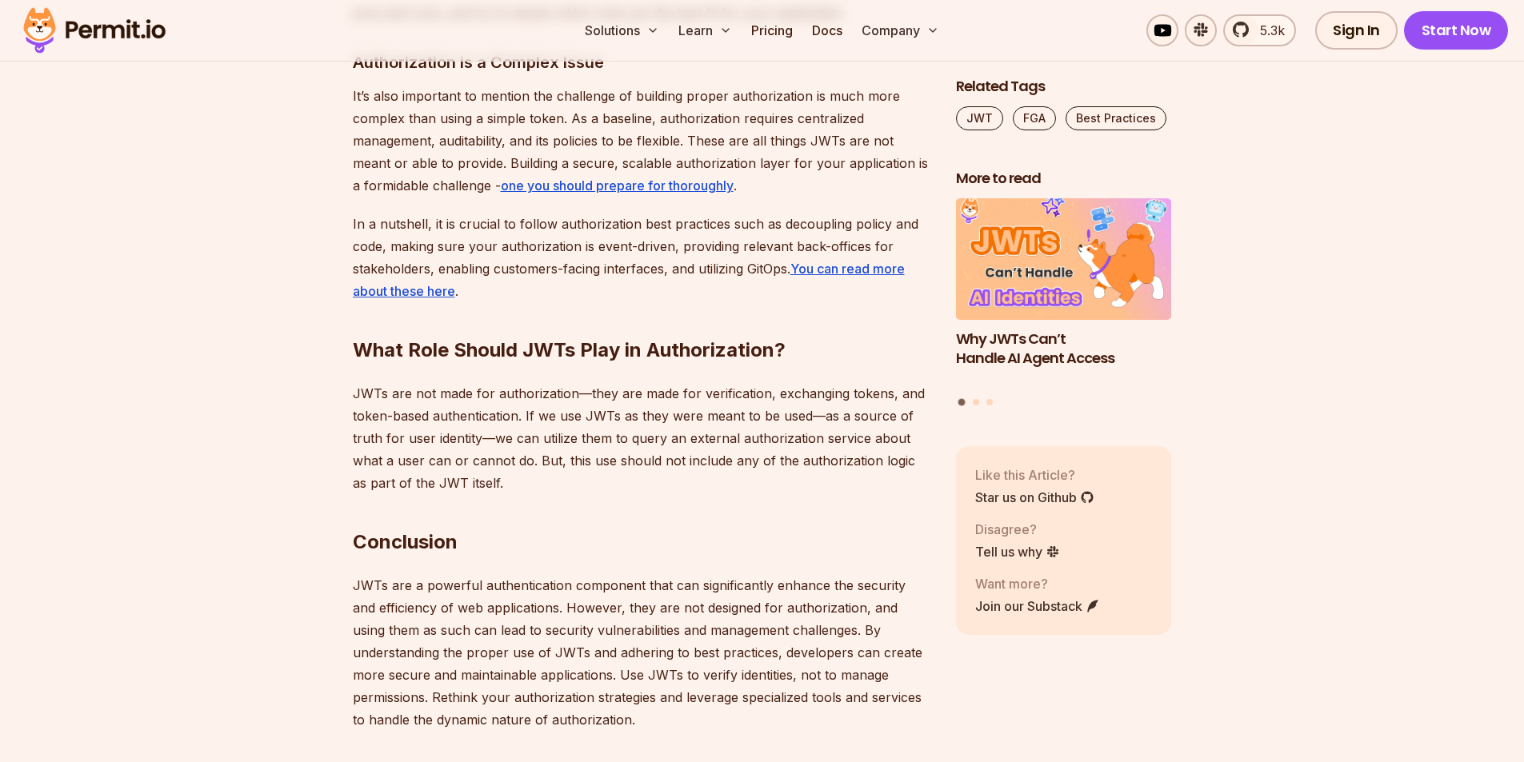
click at [370, 433] on p "JWTs are not made for authorization—they are made for verification, exchanging …" at bounding box center [642, 438] width 578 height 112
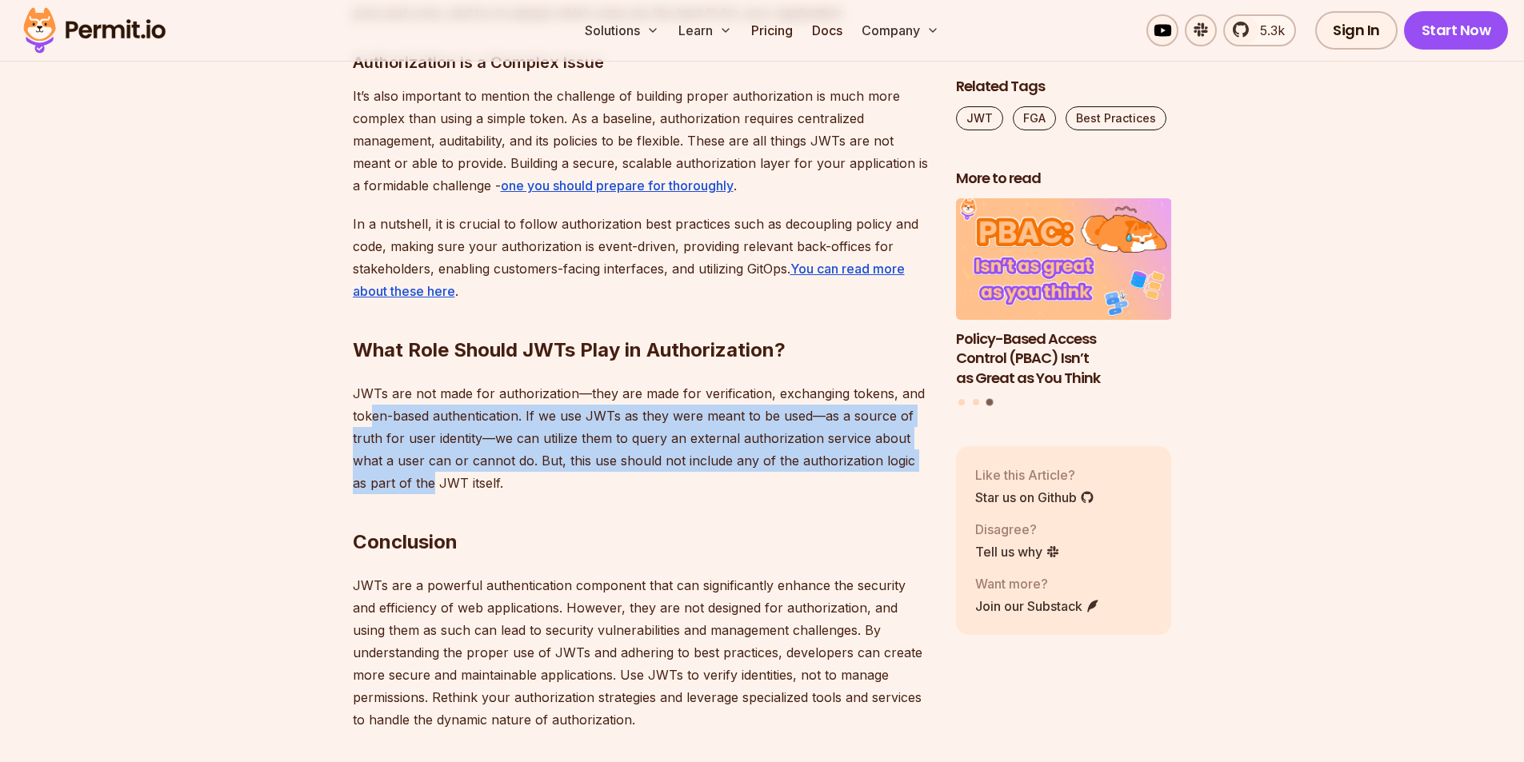
drag, startPoint x: 372, startPoint y: 388, endPoint x: 412, endPoint y: 452, distance: 75.5
click at [412, 452] on p "JWTs are not made for authorization—they are made for verification, exchanging …" at bounding box center [642, 438] width 578 height 112
click at [530, 393] on p "JWTs are not made for authorization—they are made for verification, exchanging …" at bounding box center [642, 438] width 578 height 112
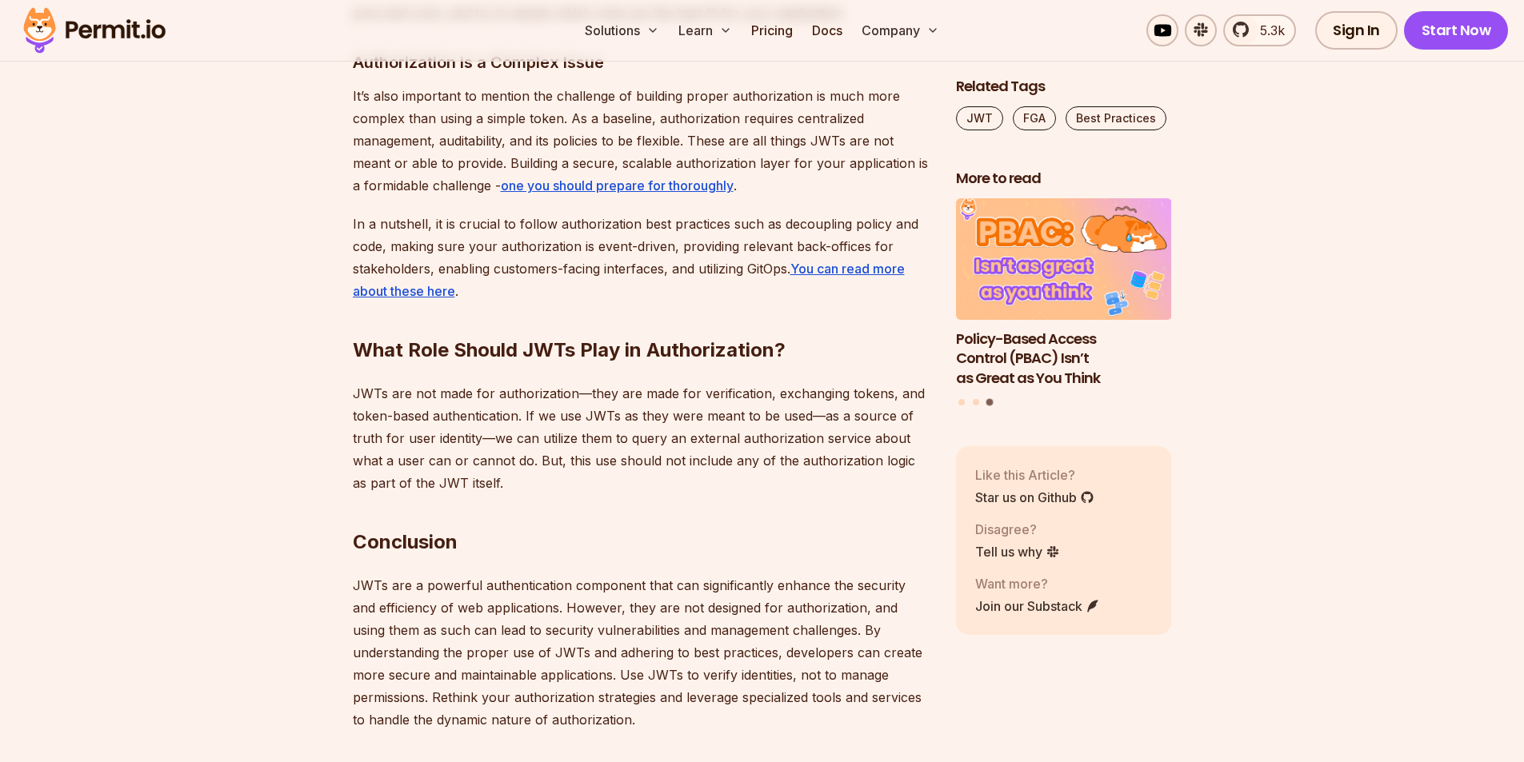
click at [392, 382] on p "JWTs are not made for authorization—they are made for verification, exchanging …" at bounding box center [642, 438] width 578 height 112
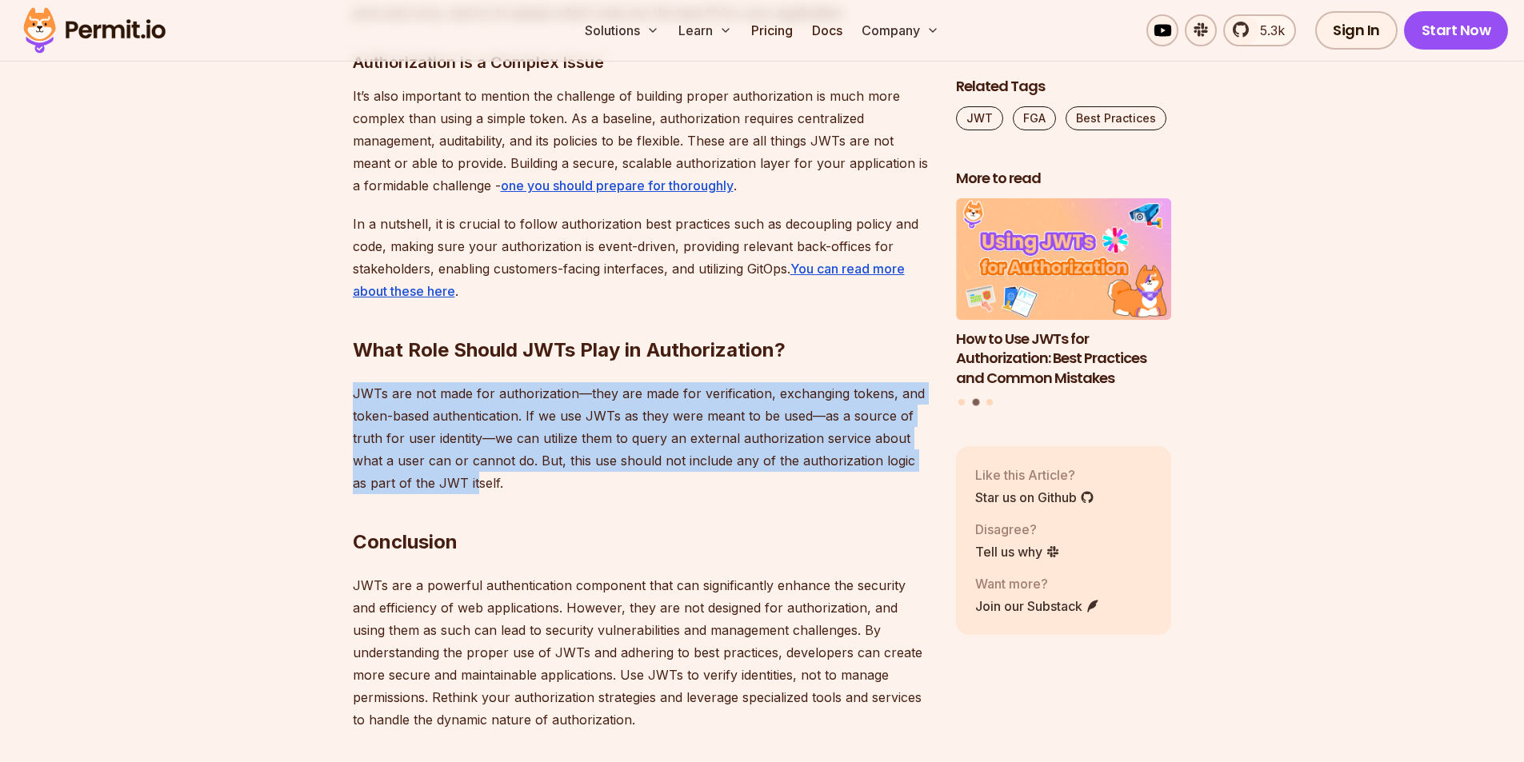
drag, startPoint x: 350, startPoint y: 369, endPoint x: 322, endPoint y: 432, distance: 68.8
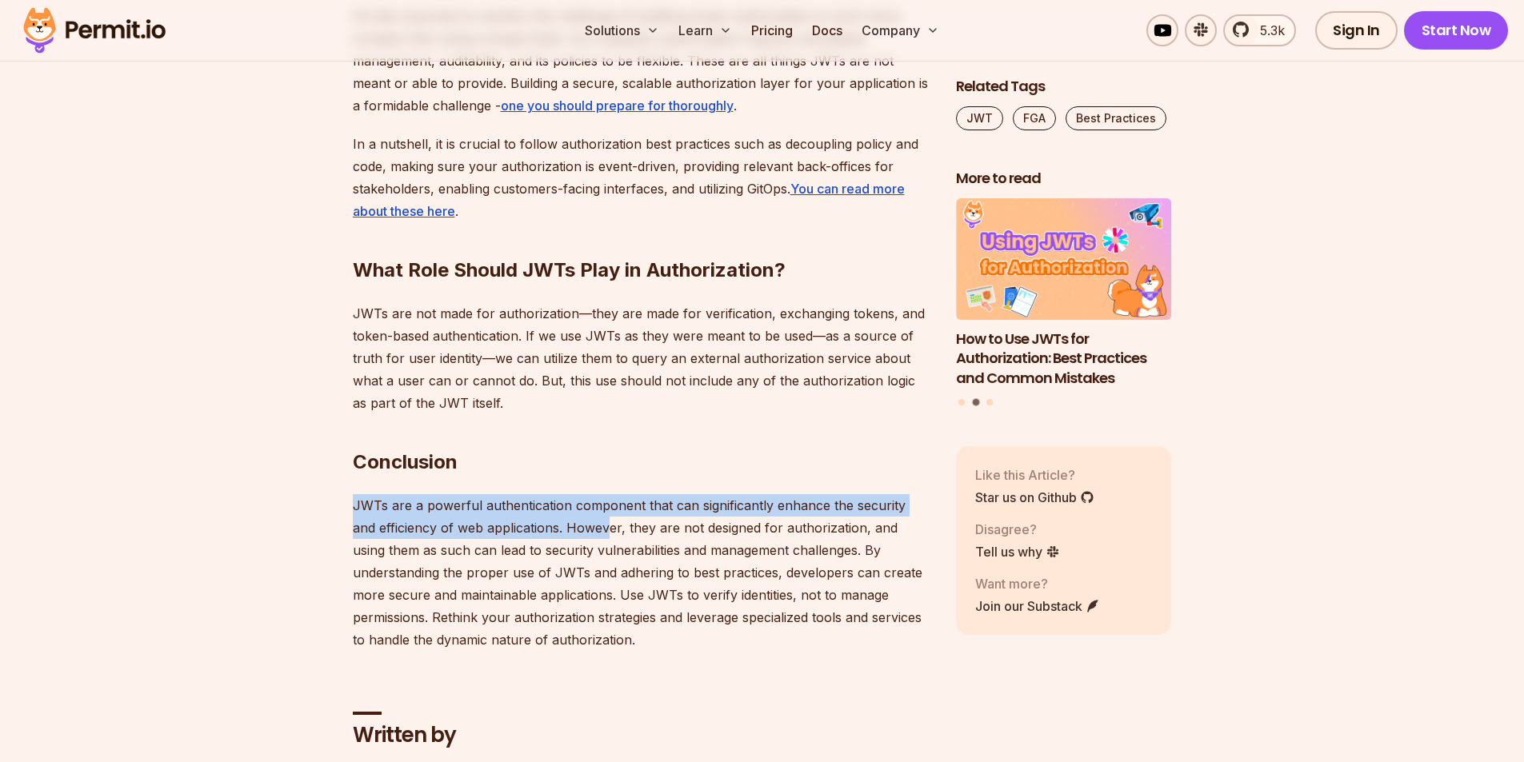
drag, startPoint x: 355, startPoint y: 483, endPoint x: 585, endPoint y: 495, distance: 229.9
click at [585, 495] on p "JWTs are a powerful authentication component that can significantly enhance the…" at bounding box center [642, 572] width 578 height 157
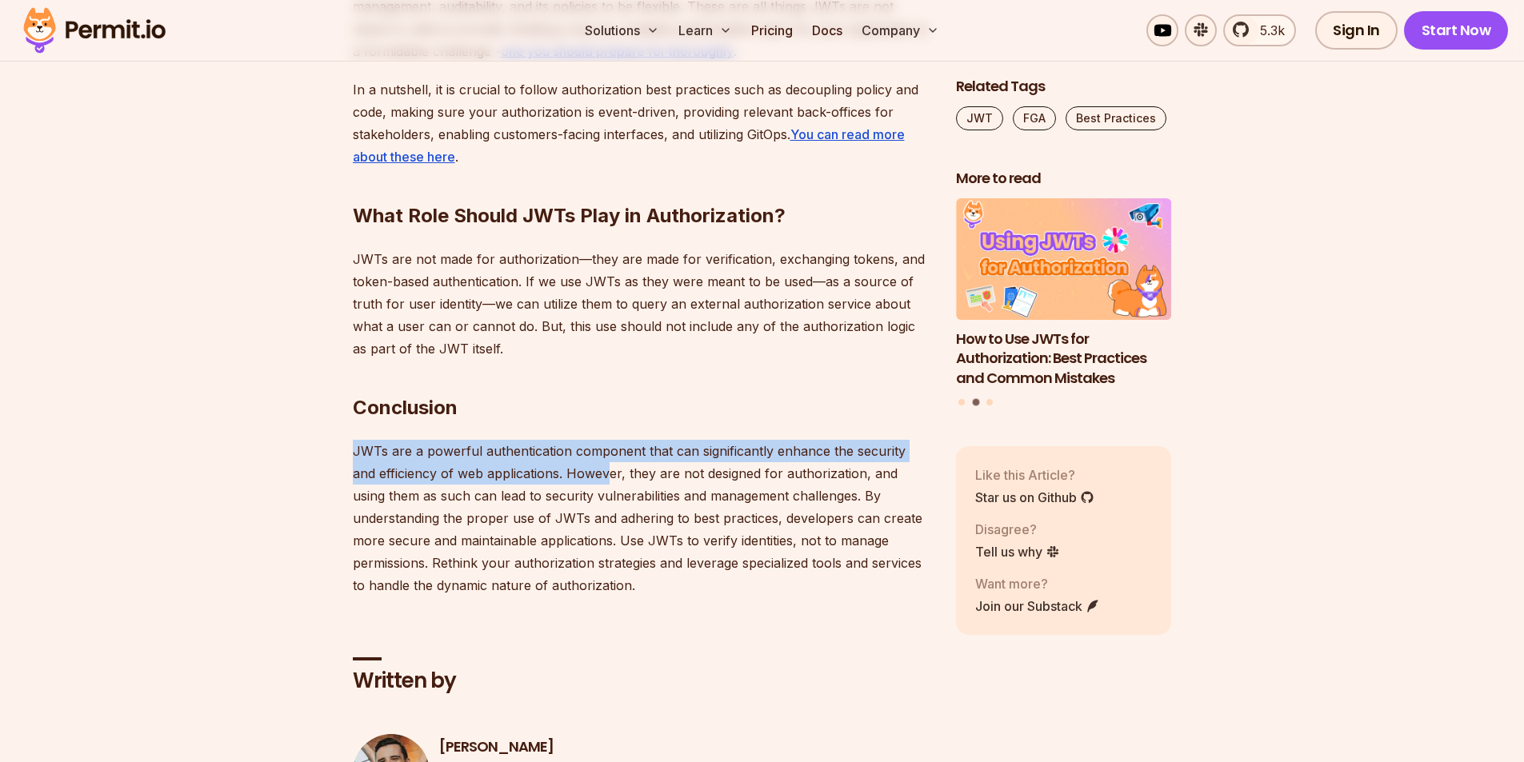
scroll to position [6080, 0]
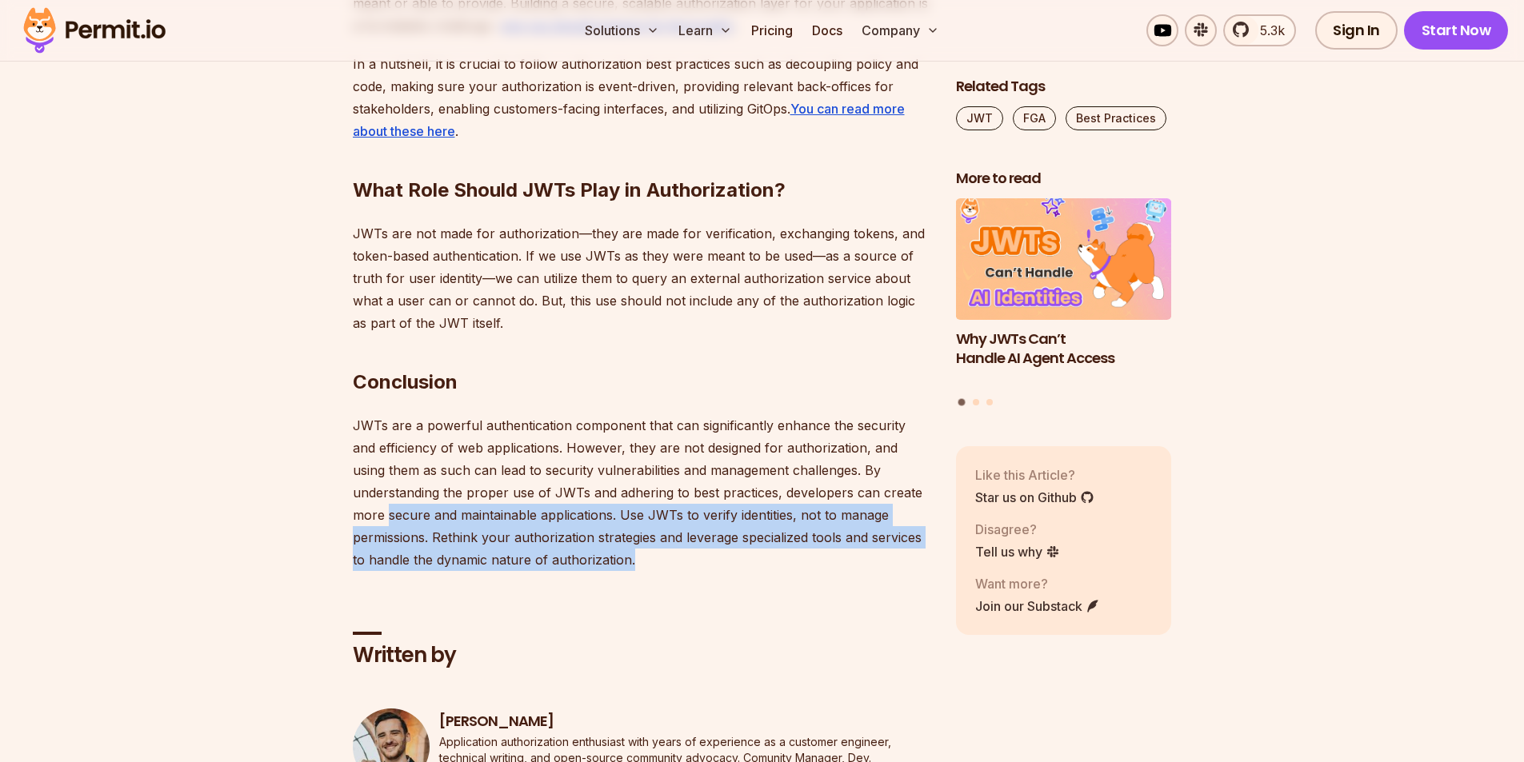
drag, startPoint x: 389, startPoint y: 482, endPoint x: 696, endPoint y: 522, distance: 309.7
click at [725, 544] on p "JWTs are a powerful authentication component that can significantly enhance the…" at bounding box center [642, 492] width 578 height 157
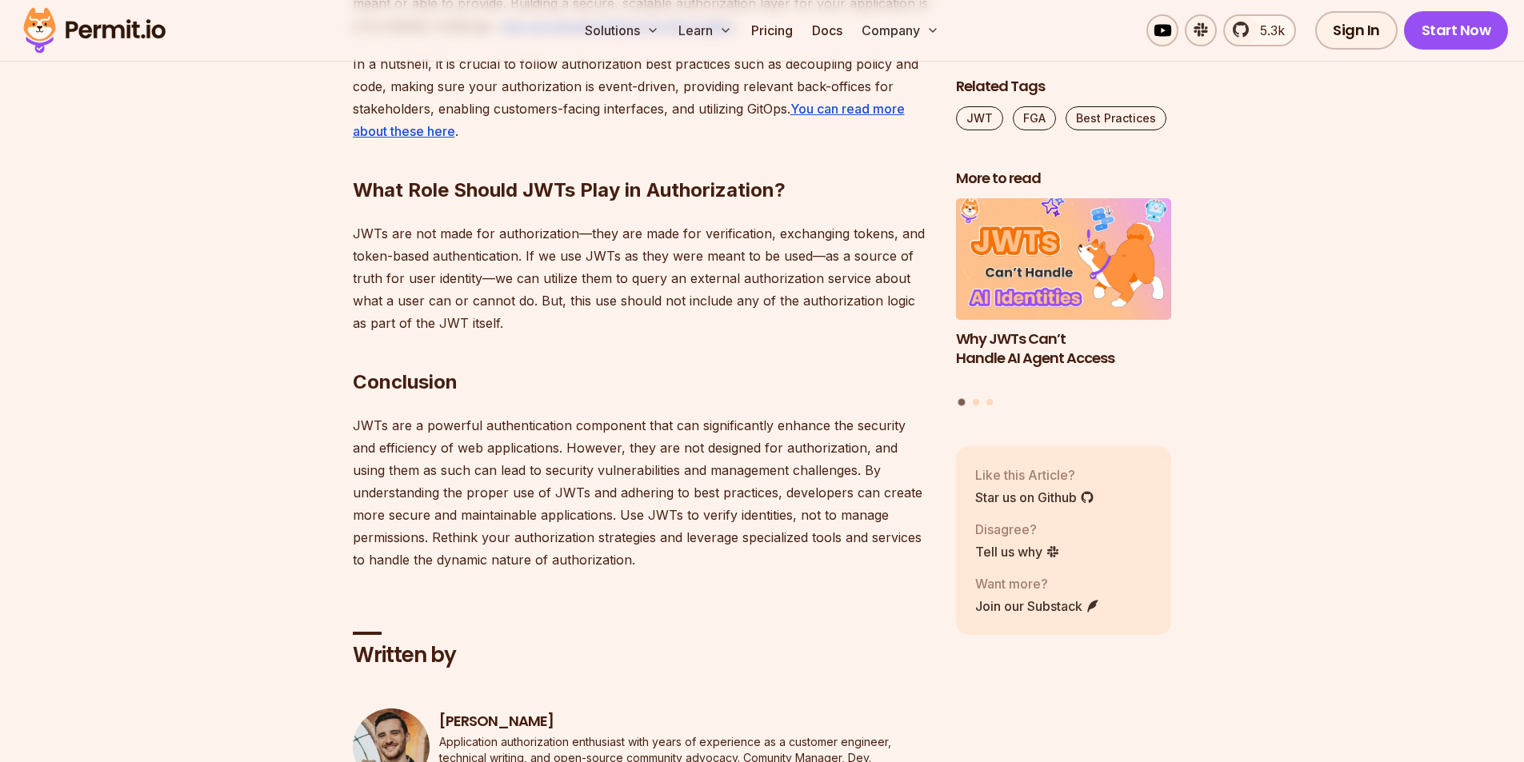
click at [623, 470] on p "JWTs are a powerful authentication component that can significantly enhance the…" at bounding box center [642, 492] width 578 height 157
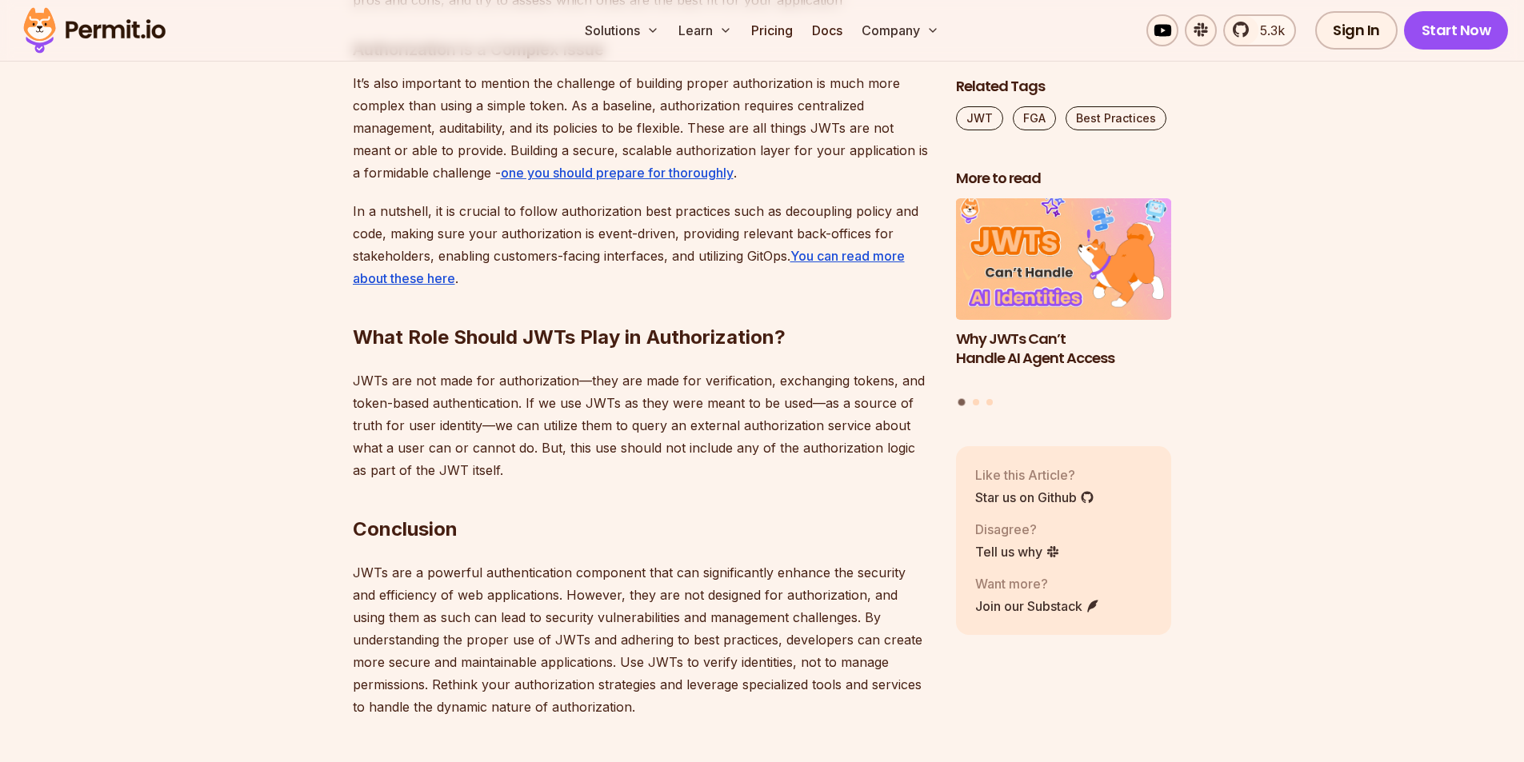
scroll to position [5920, 0]
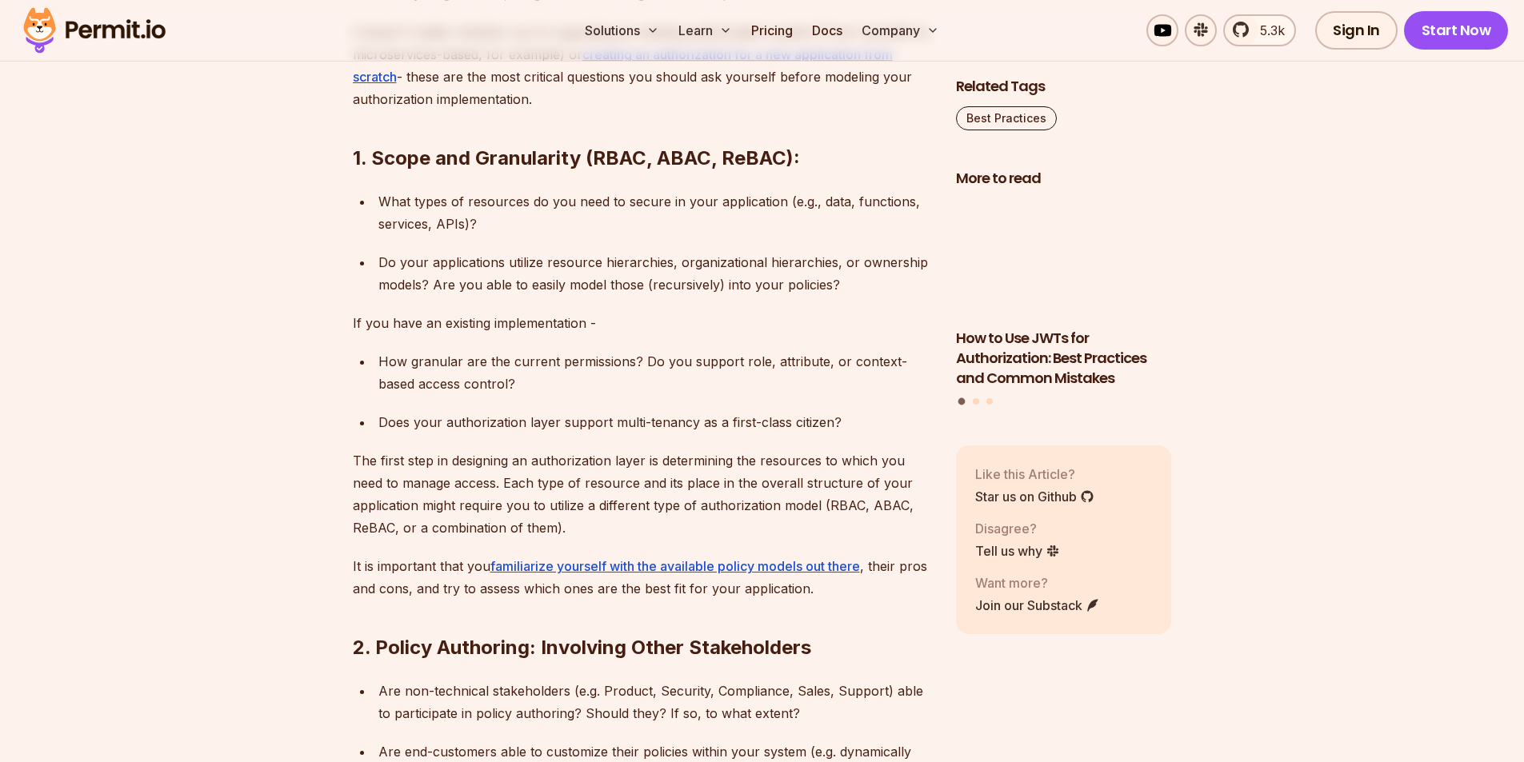
scroll to position [1360, 0]
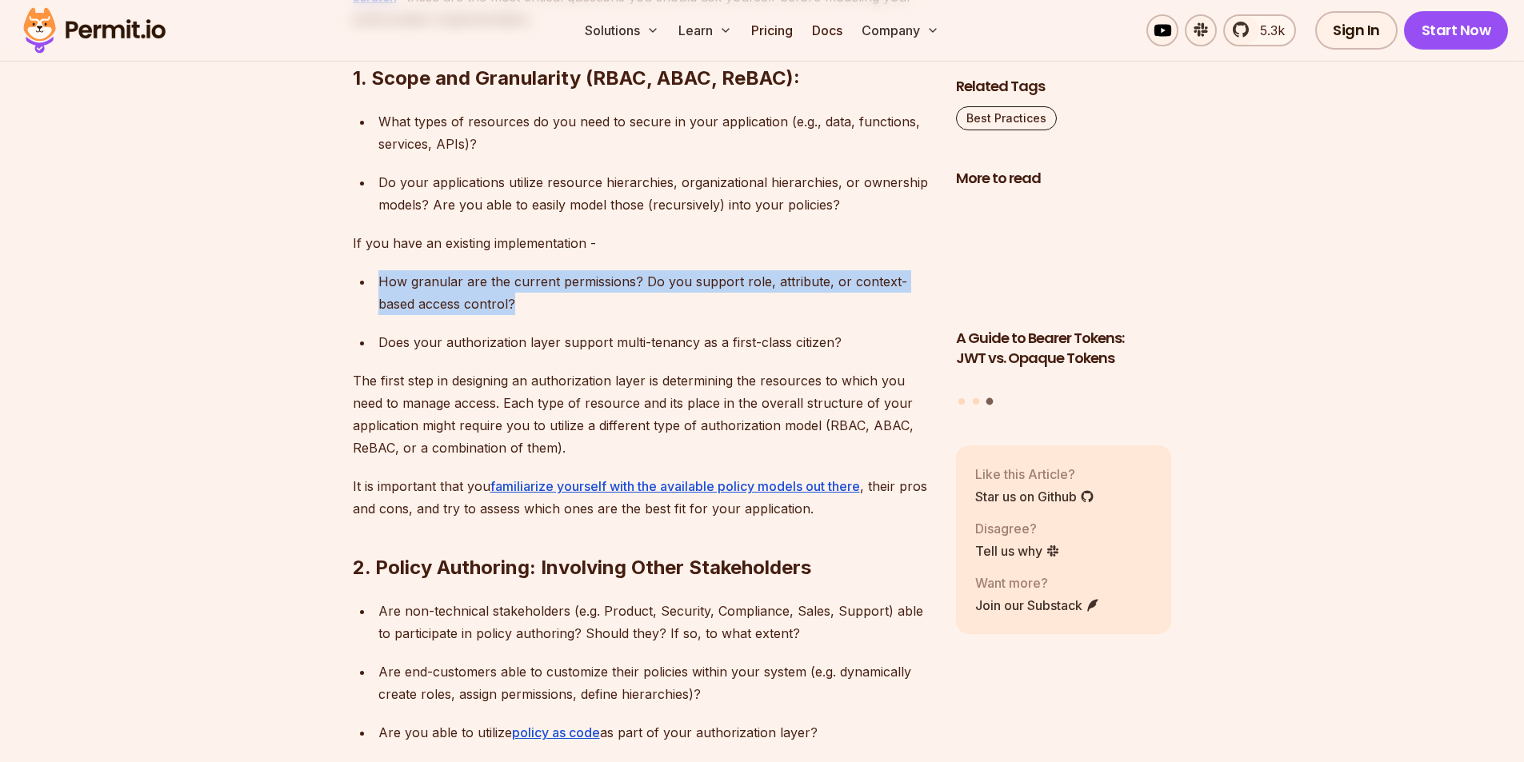
drag, startPoint x: 377, startPoint y: 286, endPoint x: 531, endPoint y: 302, distance: 155.3
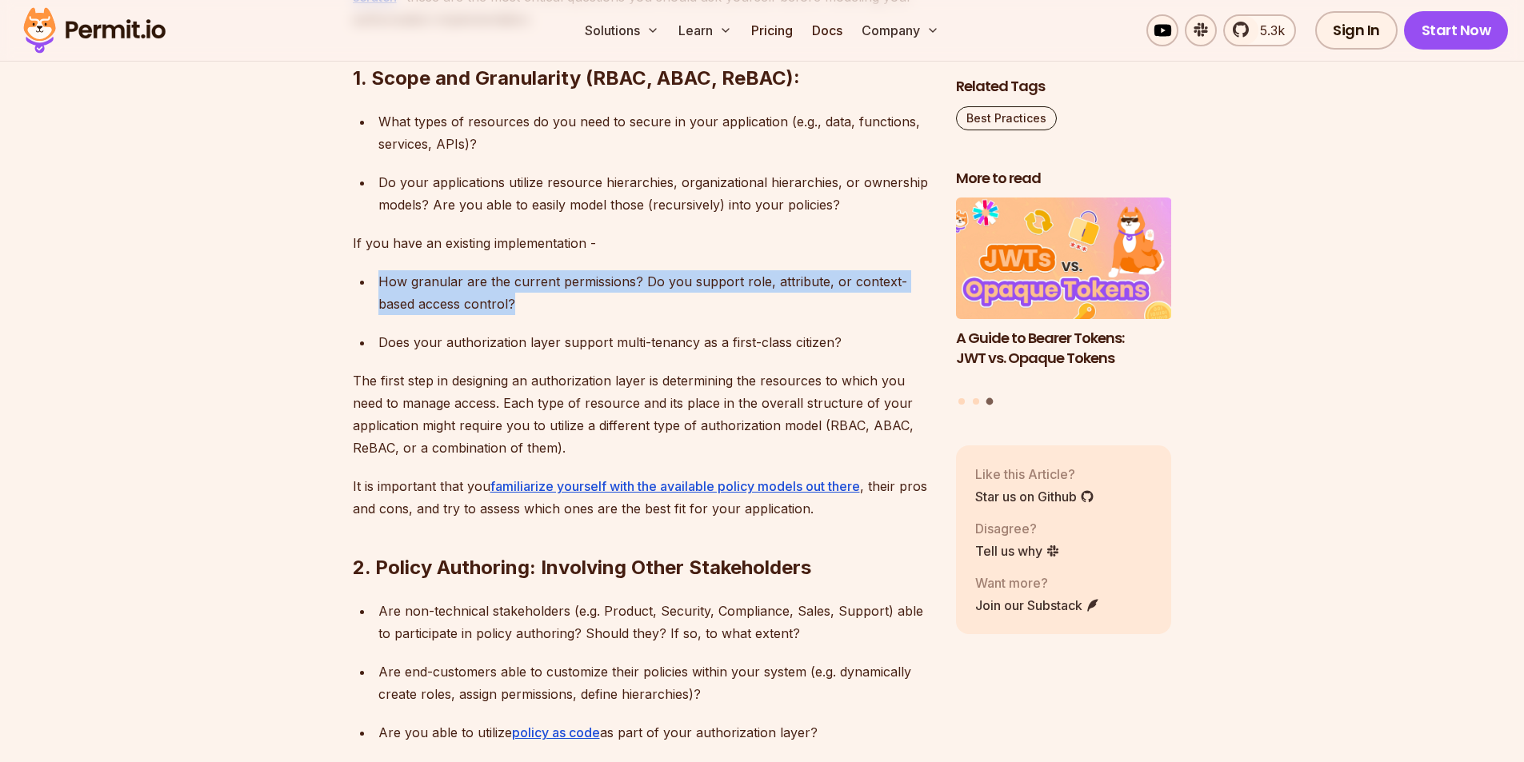
click at [531, 302] on li "How granular are the current permissions? Do you support role, attribute, or co…" at bounding box center [652, 292] width 557 height 45
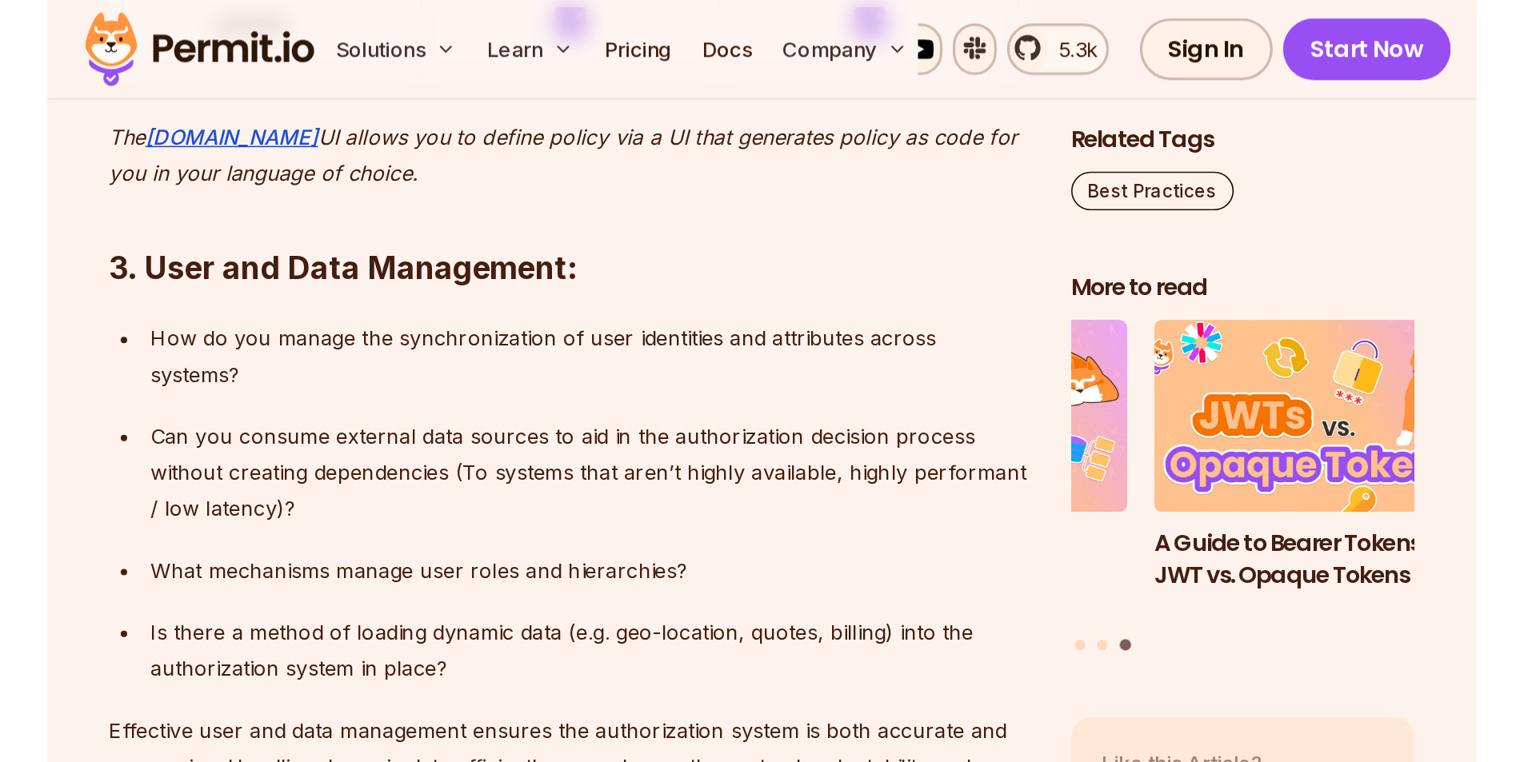
scroll to position [2720, 0]
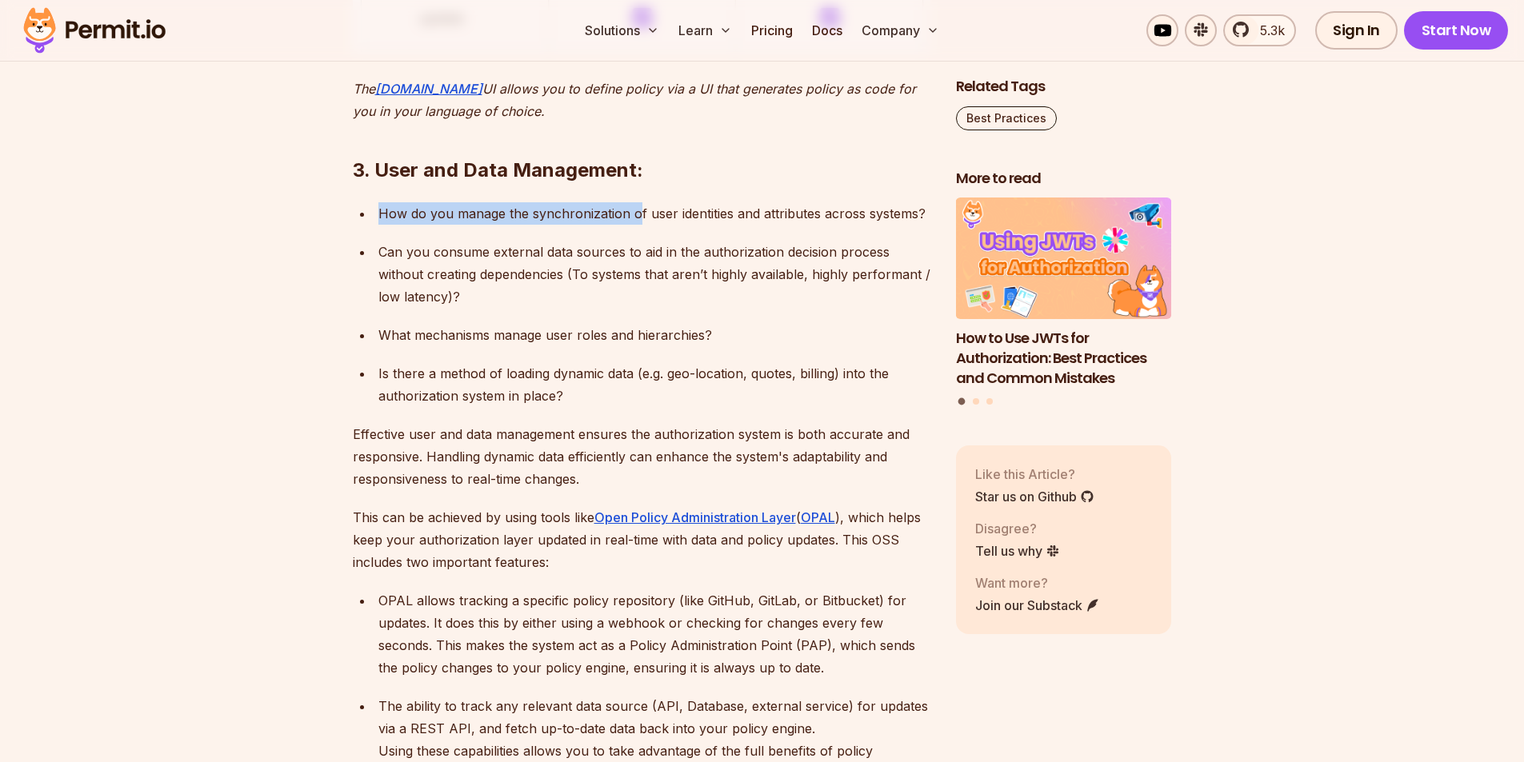
drag, startPoint x: 442, startPoint y: 225, endPoint x: 638, endPoint y: 217, distance: 196.2
click at [638, 217] on ul "How do you manage the synchronization of user identities and attributes across …" at bounding box center [642, 304] width 578 height 205
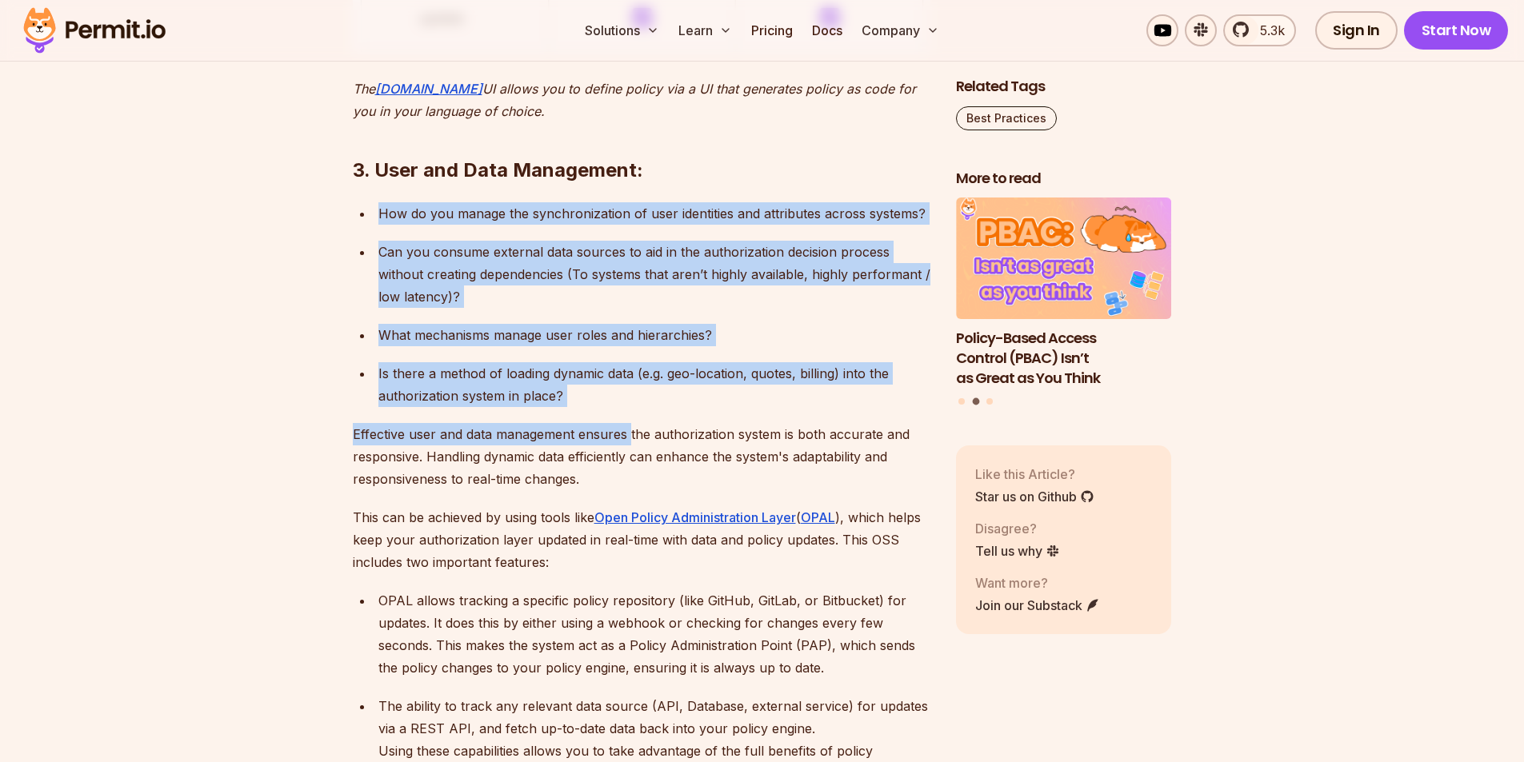
drag, startPoint x: 378, startPoint y: 214, endPoint x: 622, endPoint y: 420, distance: 319.6
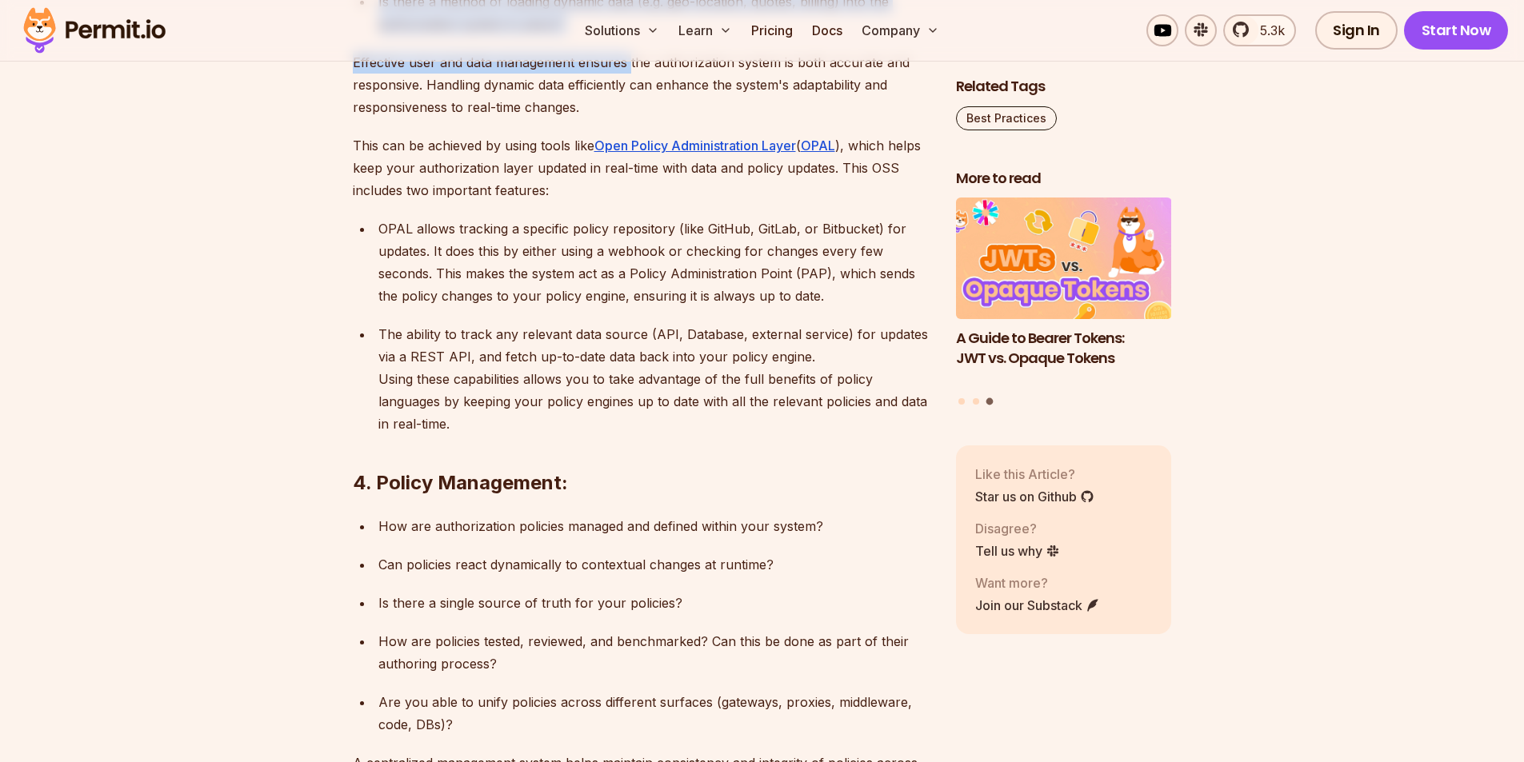
scroll to position [3120, 0]
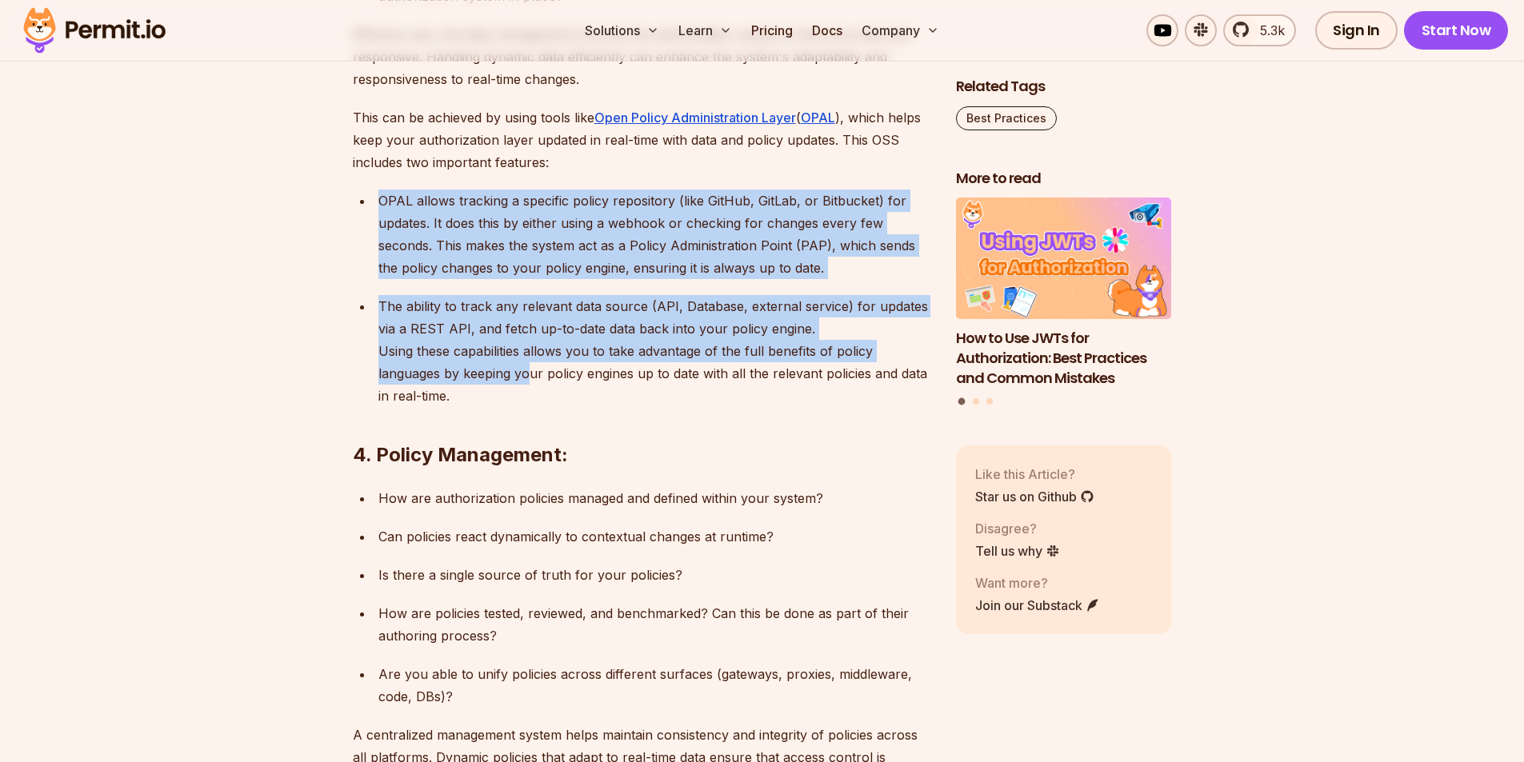
drag, startPoint x: 379, startPoint y: 198, endPoint x: 530, endPoint y: 366, distance: 225.4
click at [530, 366] on ul "OPAL allows tracking a specific policy repository (like GitHub, GitLab, or Bitb…" at bounding box center [642, 299] width 578 height 218
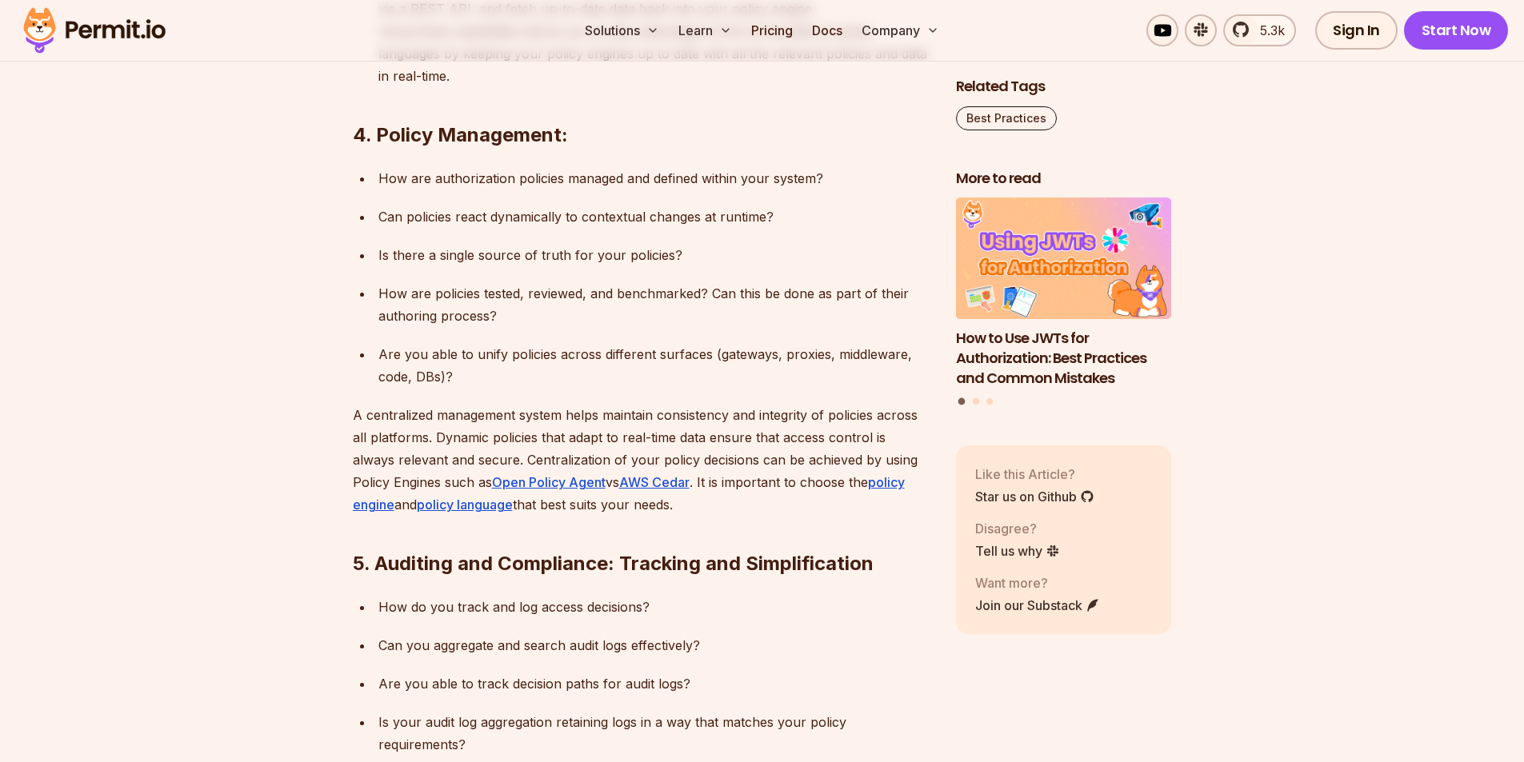
click at [286, 342] on section "Table of Contents Authorization is part of every modern application, ensuring u…" at bounding box center [762, 351] width 1524 height 5692
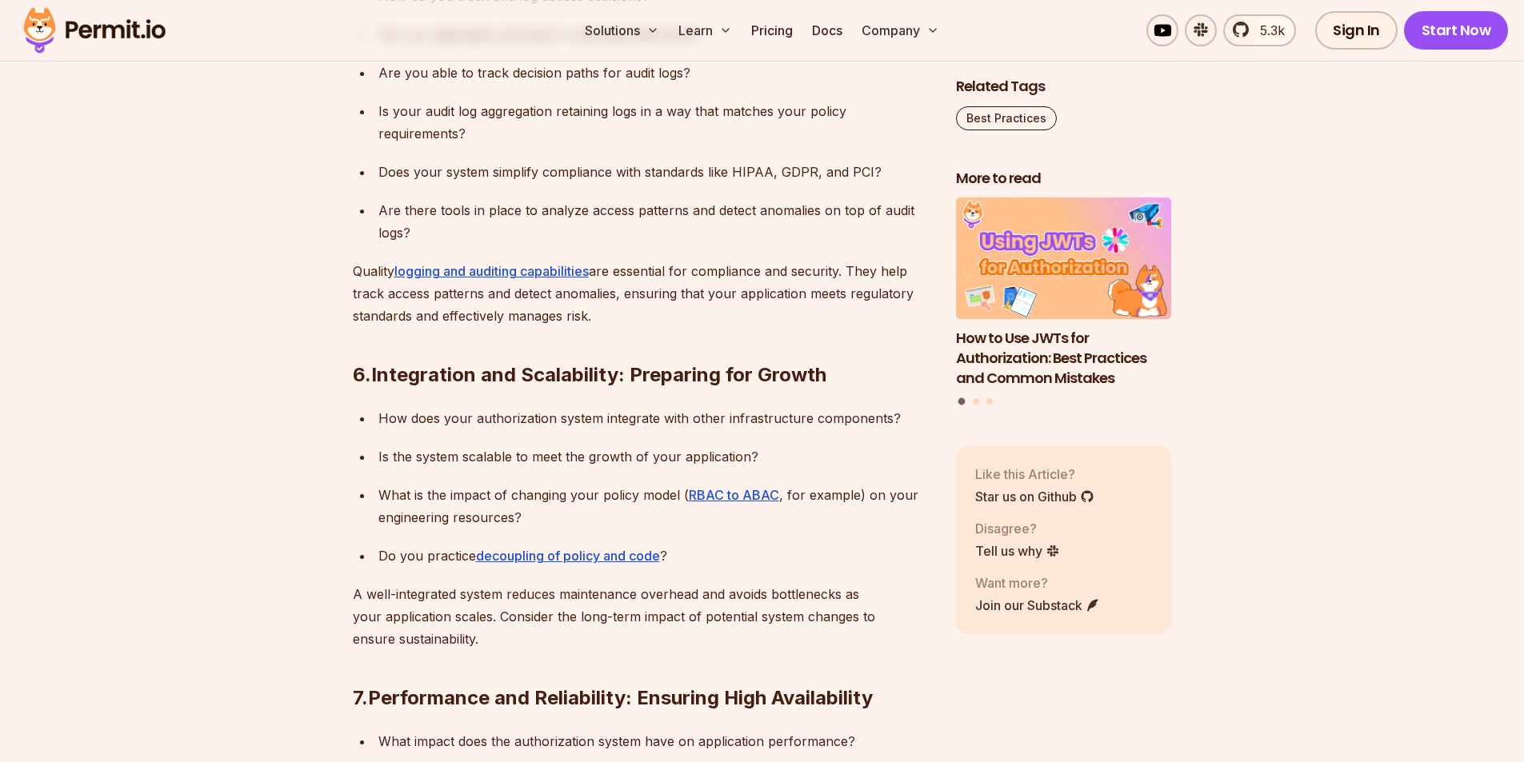
scroll to position [4080, 0]
